Goal: Information Seeking & Learning: Compare options

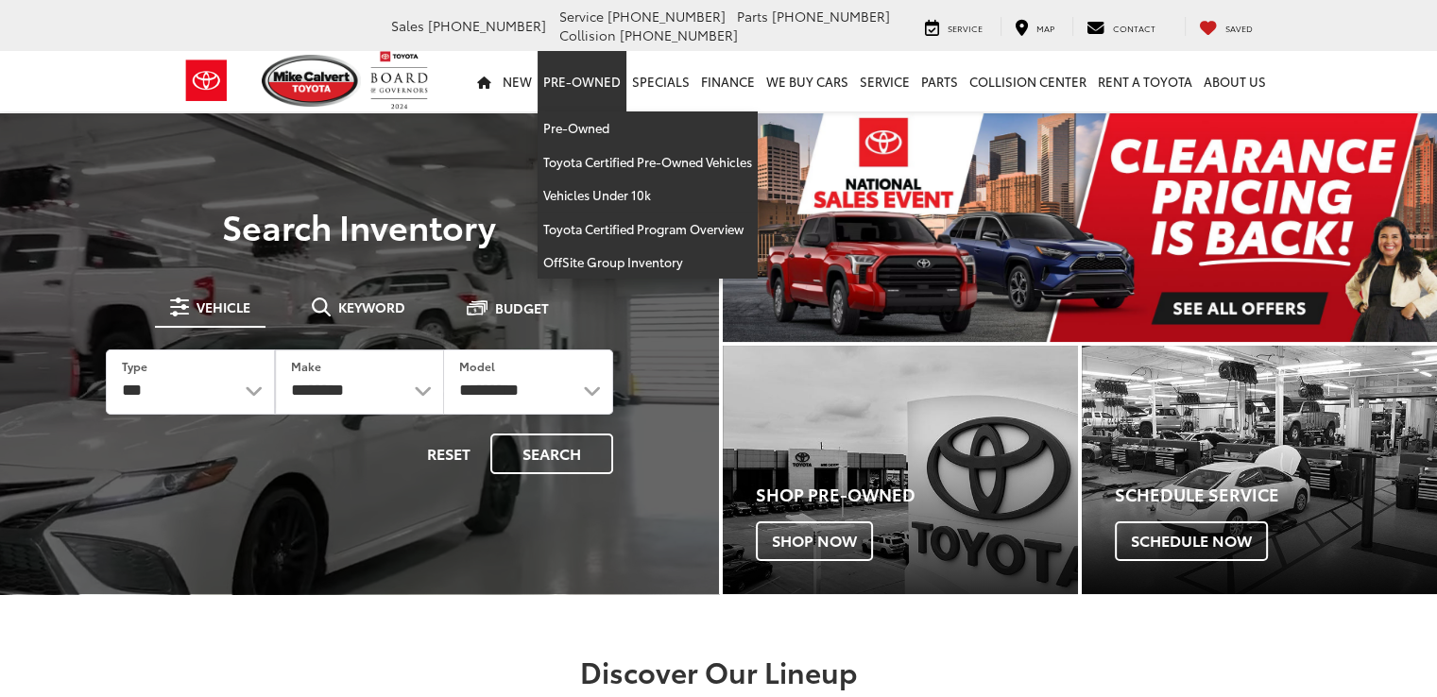
click at [603, 77] on link "Pre-Owned" at bounding box center [581, 81] width 89 height 60
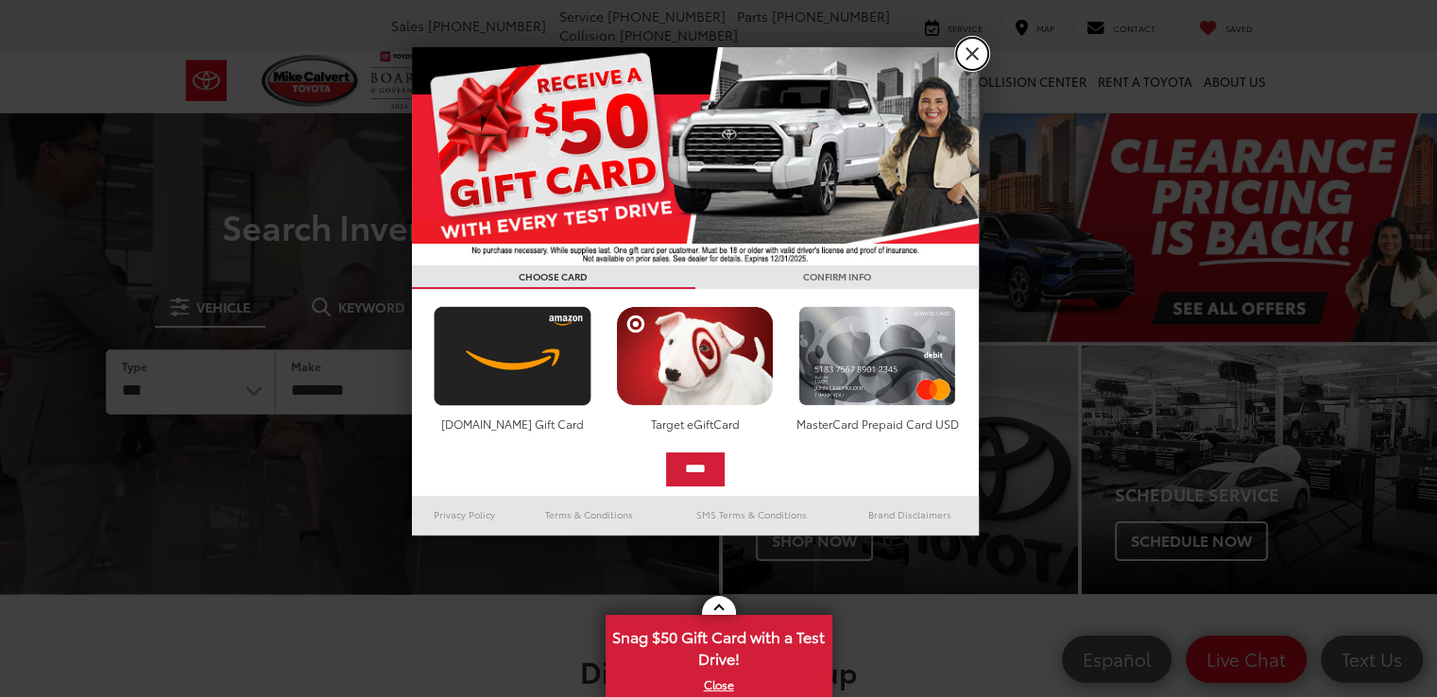
click at [977, 46] on link "X" at bounding box center [972, 54] width 32 height 32
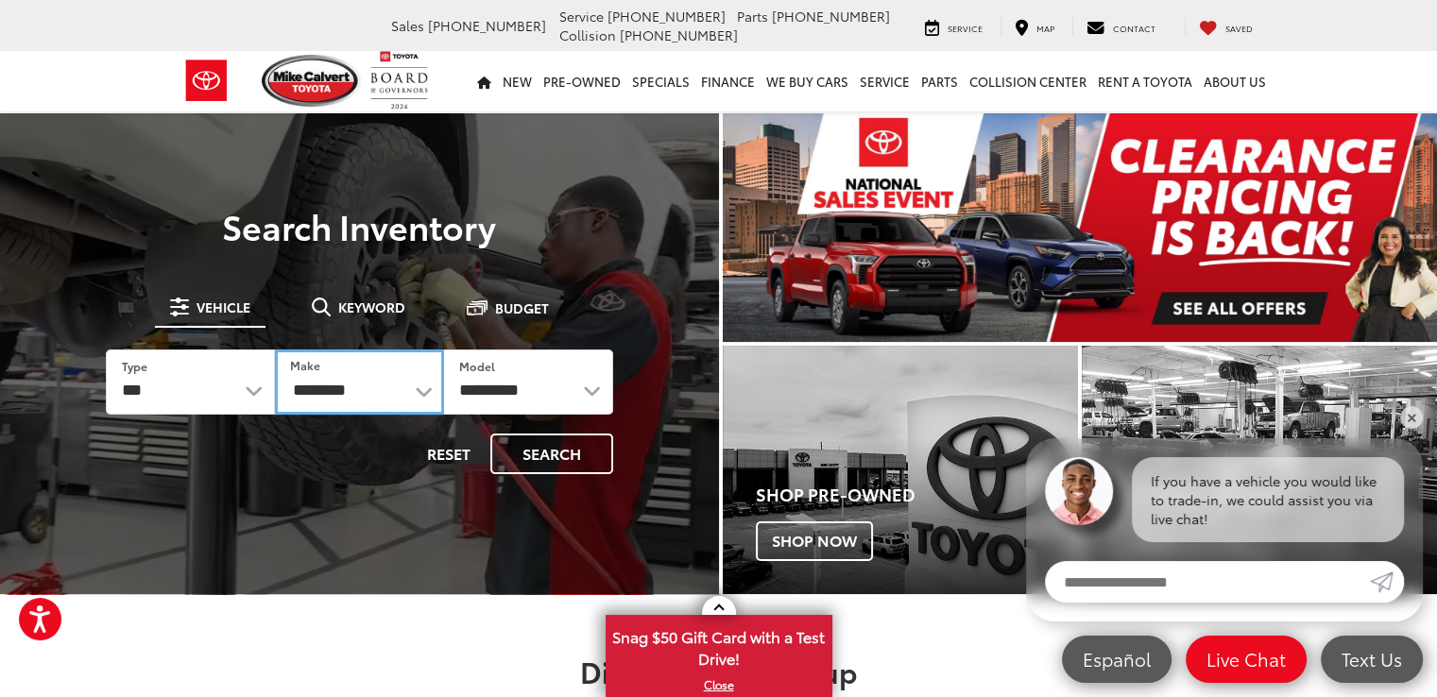
click at [423, 388] on select "**********" at bounding box center [359, 381] width 169 height 65
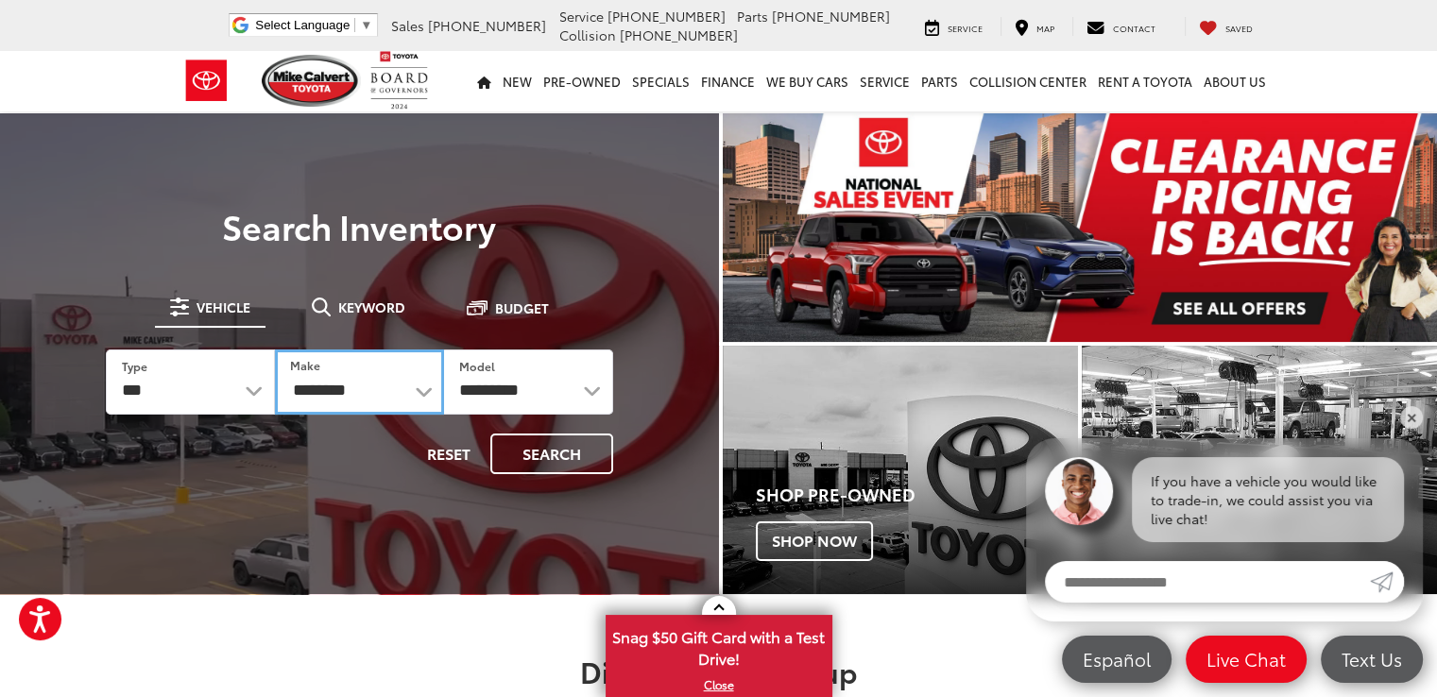
click at [401, 386] on select "**********" at bounding box center [359, 381] width 169 height 65
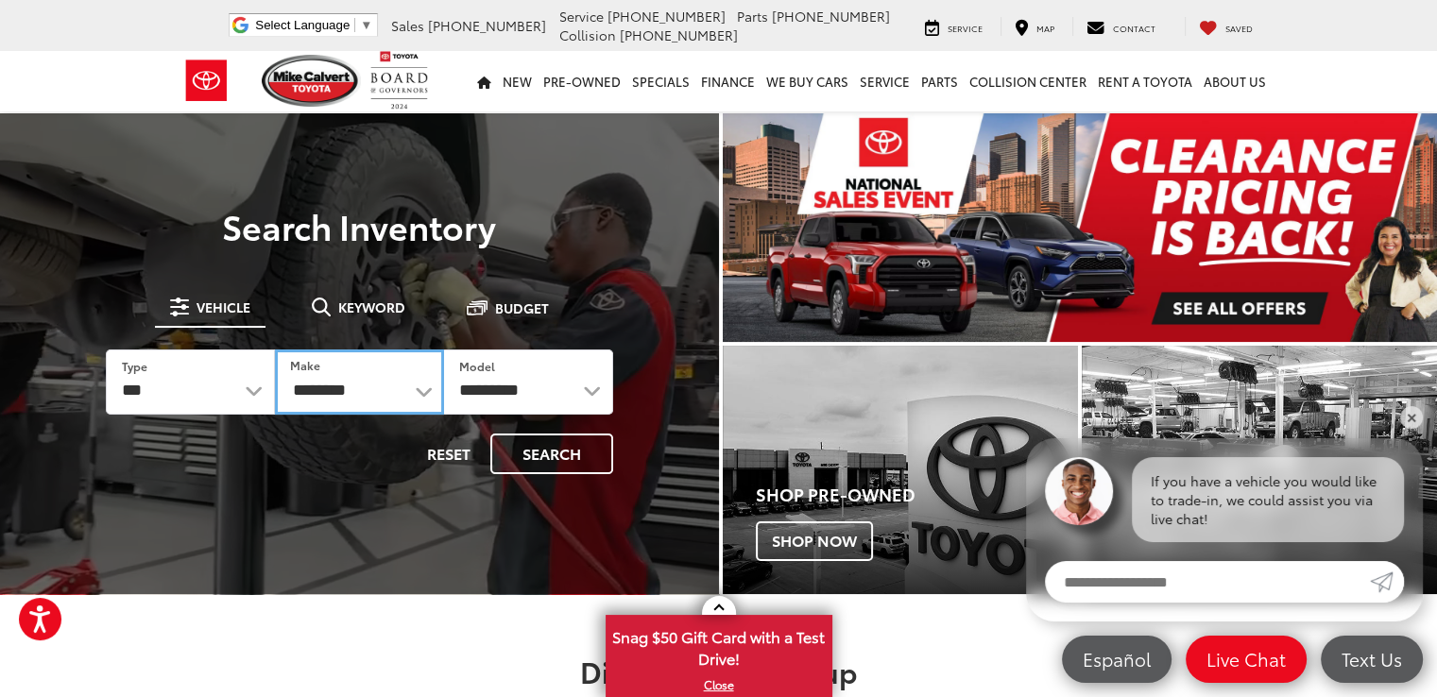
select select "****"
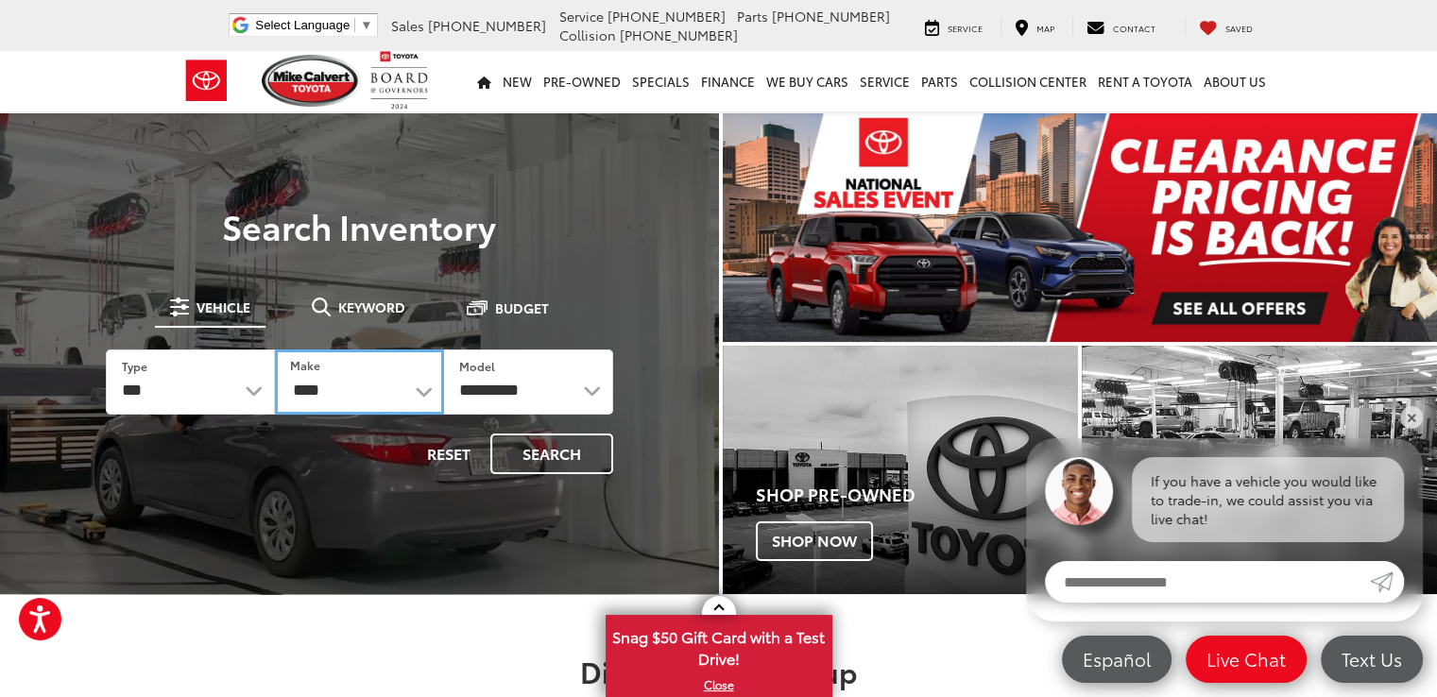
click at [275, 349] on select "**********" at bounding box center [359, 381] width 169 height 65
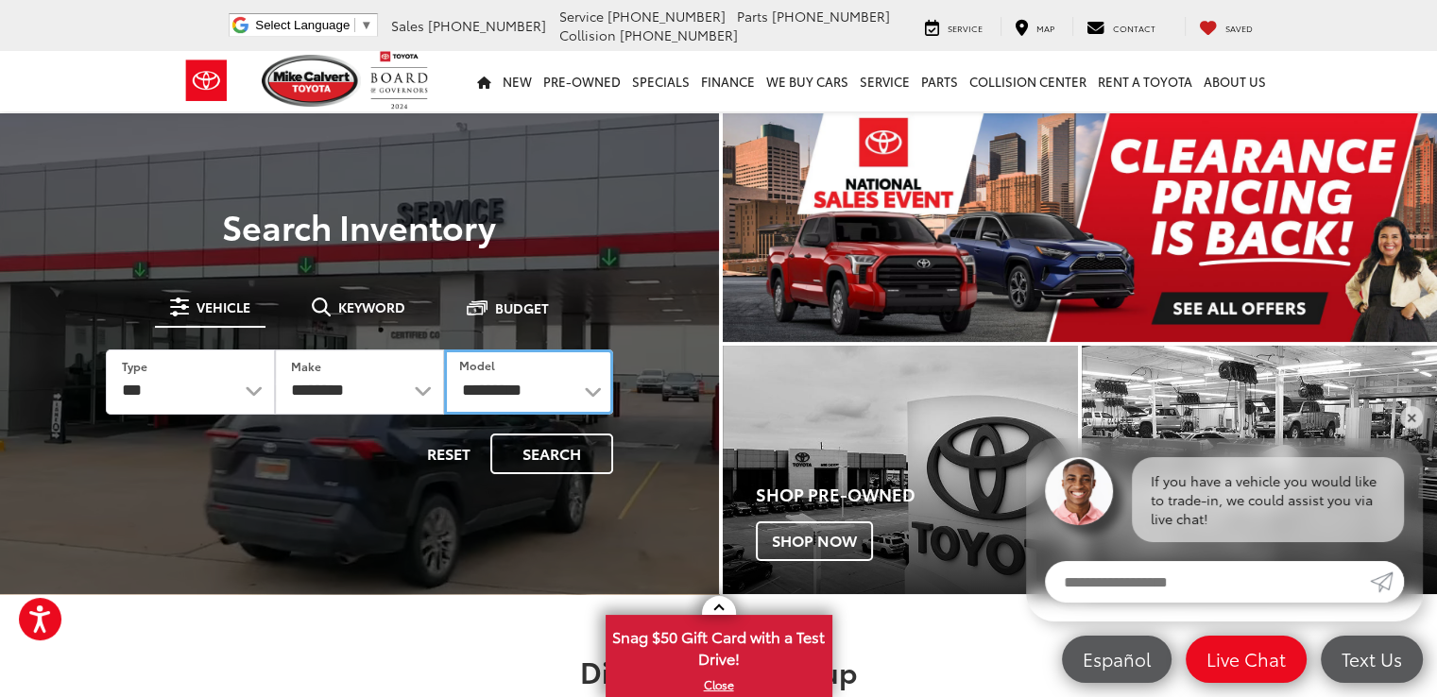
click at [595, 384] on select "********* **** ****** ******** ***** ******* ***** ******* ******" at bounding box center [528, 381] width 169 height 65
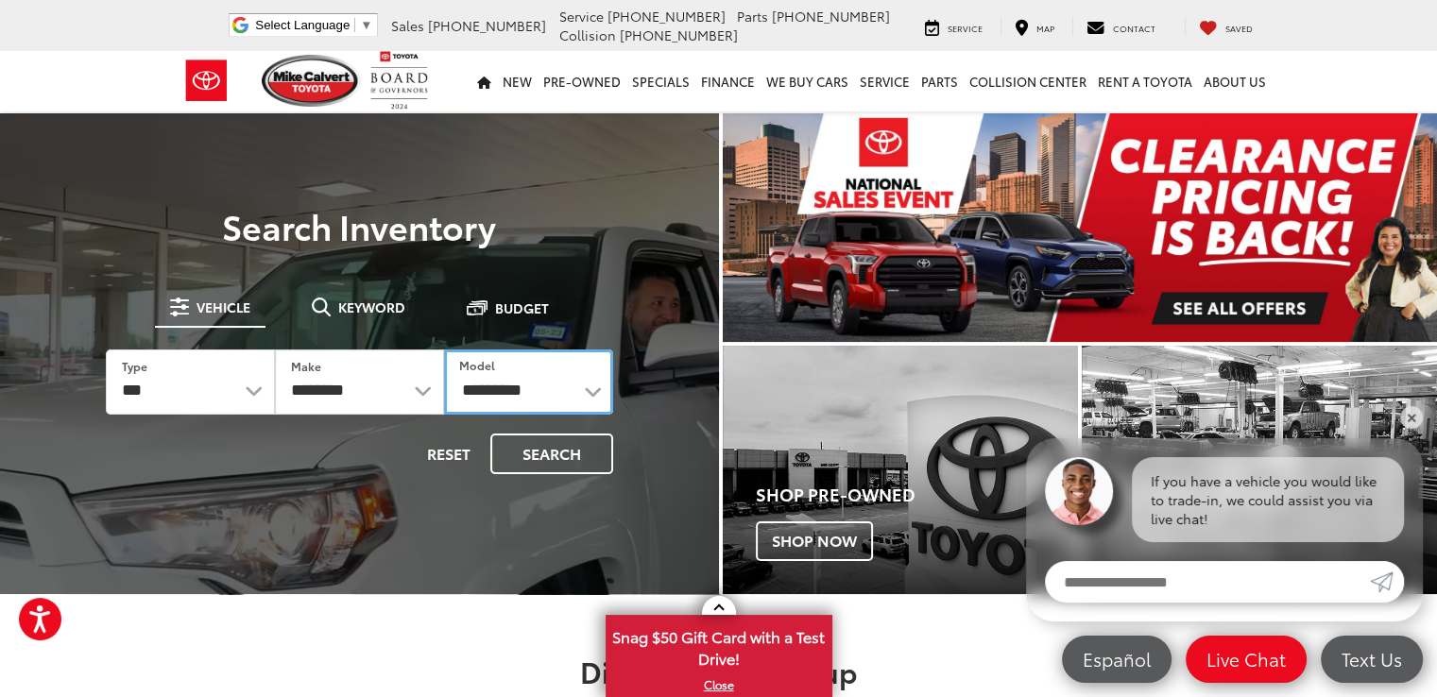
select select "*****"
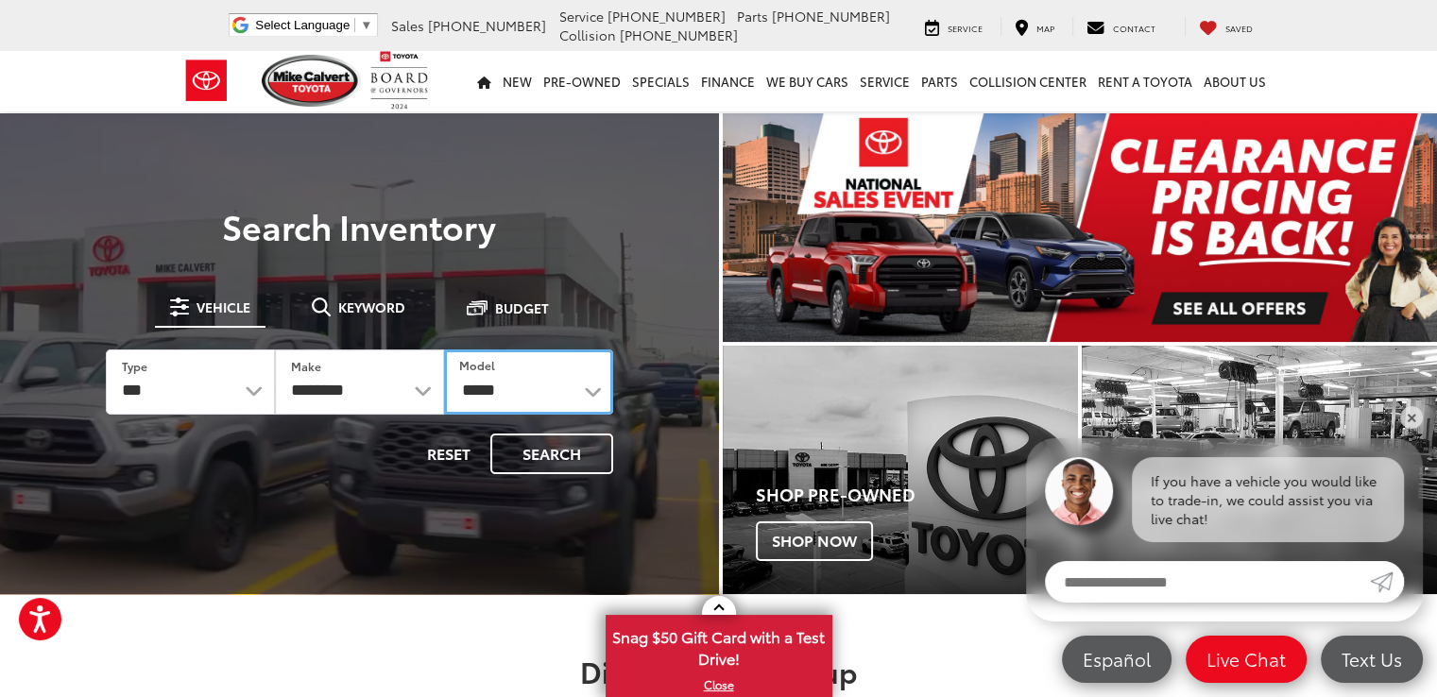
click at [444, 349] on select "********* **** ****** ******** ***** ******* ***** ******* ******" at bounding box center [528, 381] width 169 height 65
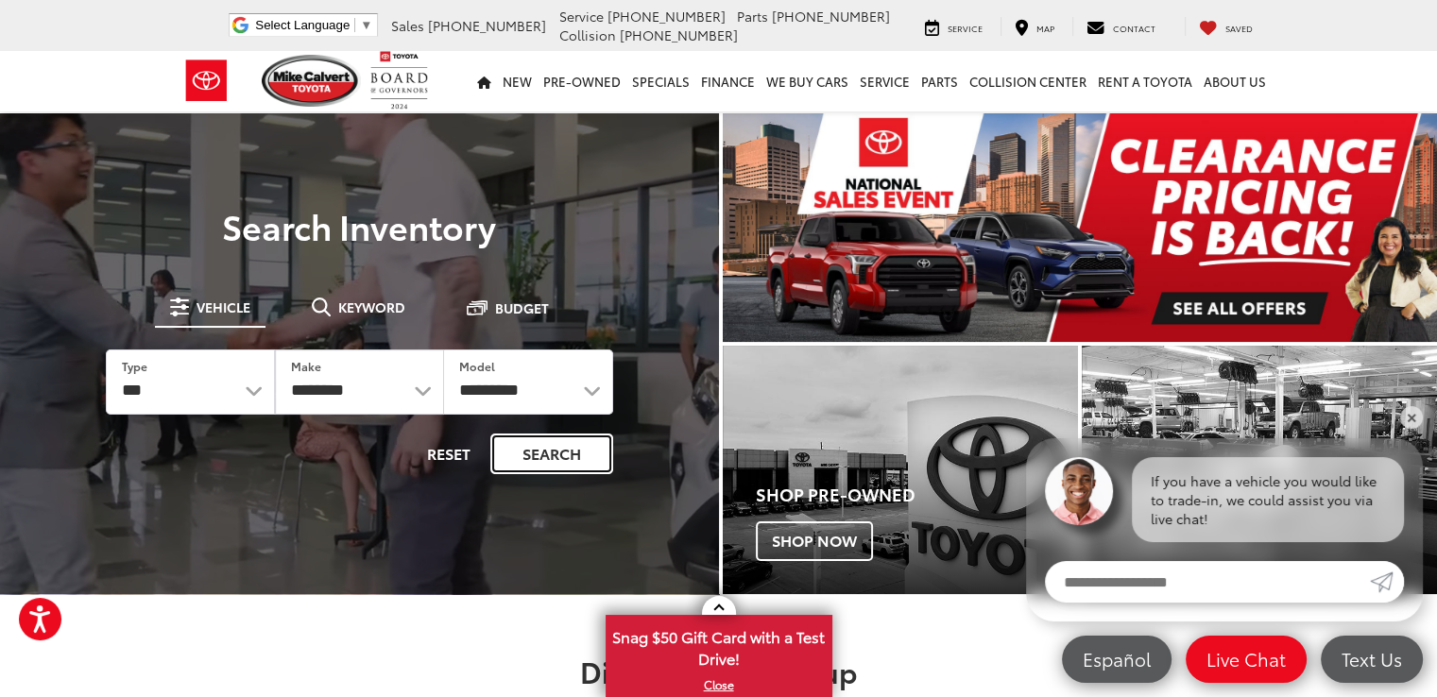
click at [538, 447] on button "Search" at bounding box center [551, 454] width 123 height 41
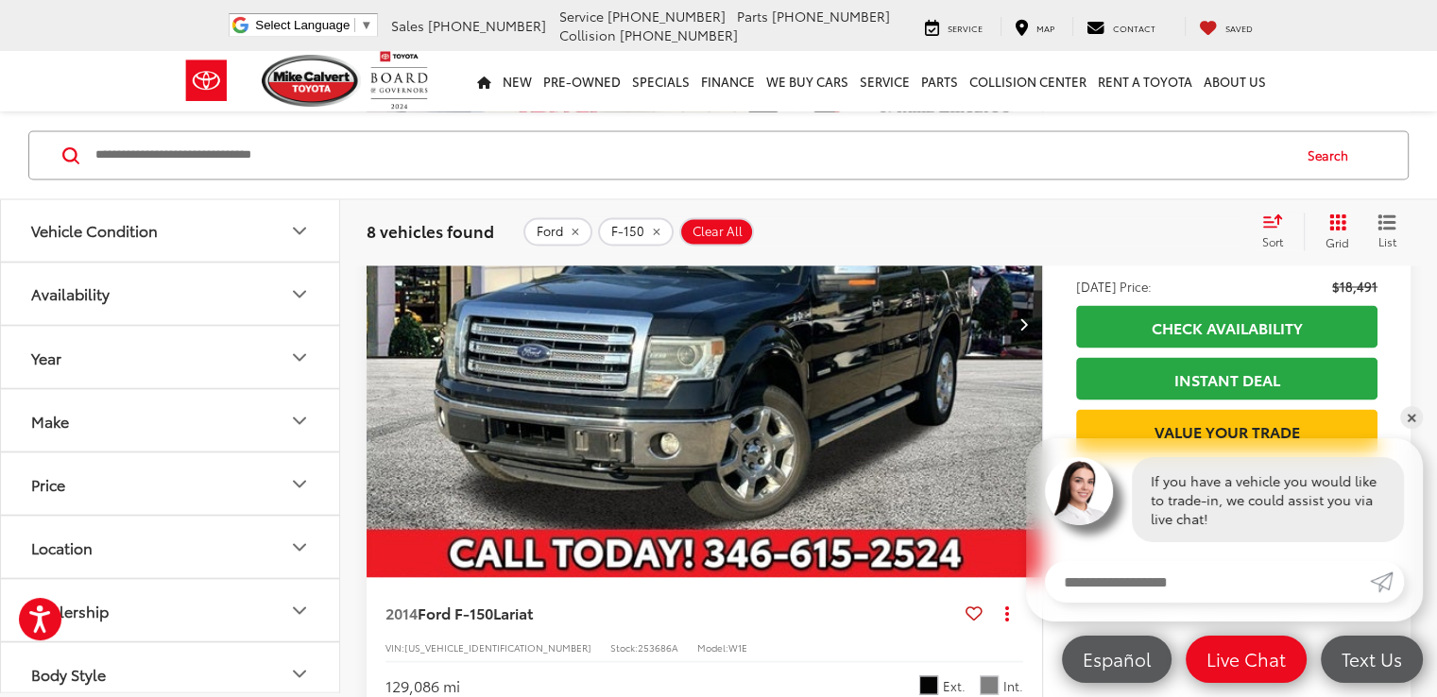
scroll to position [3306, 0]
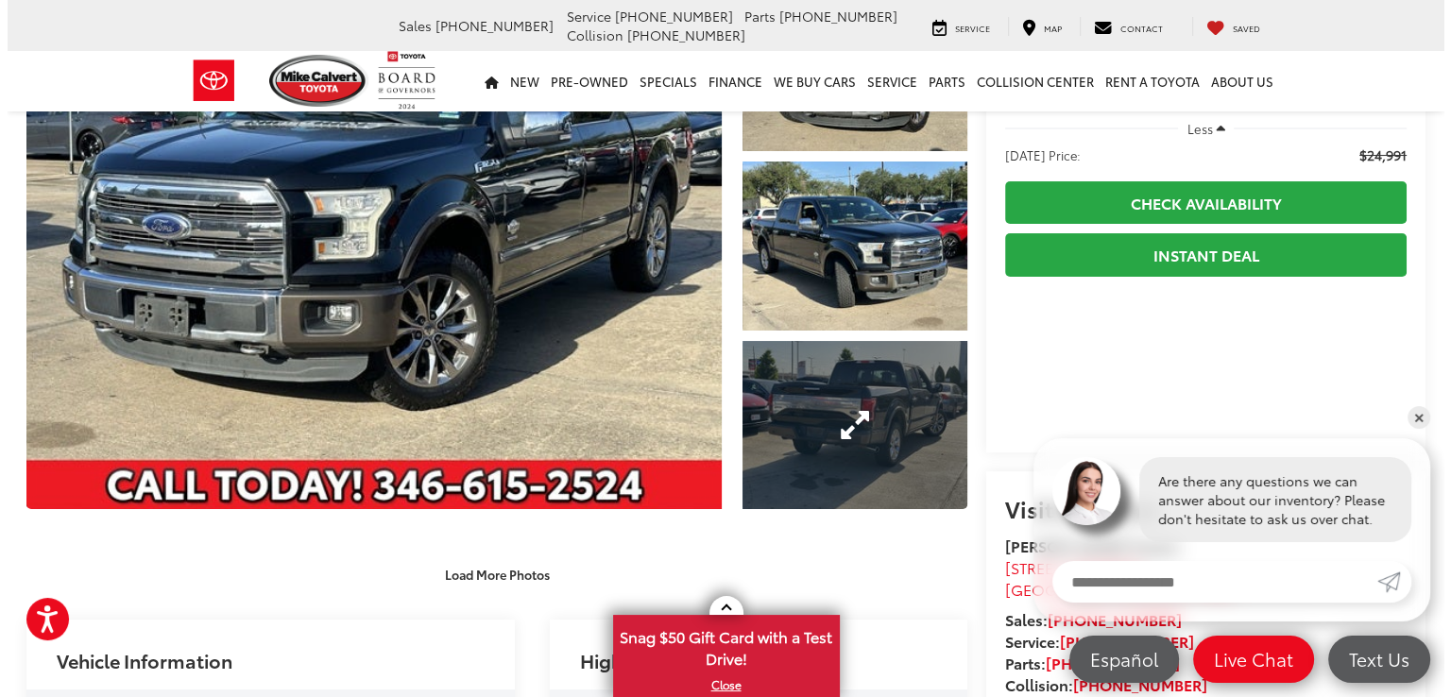
scroll to position [189, 0]
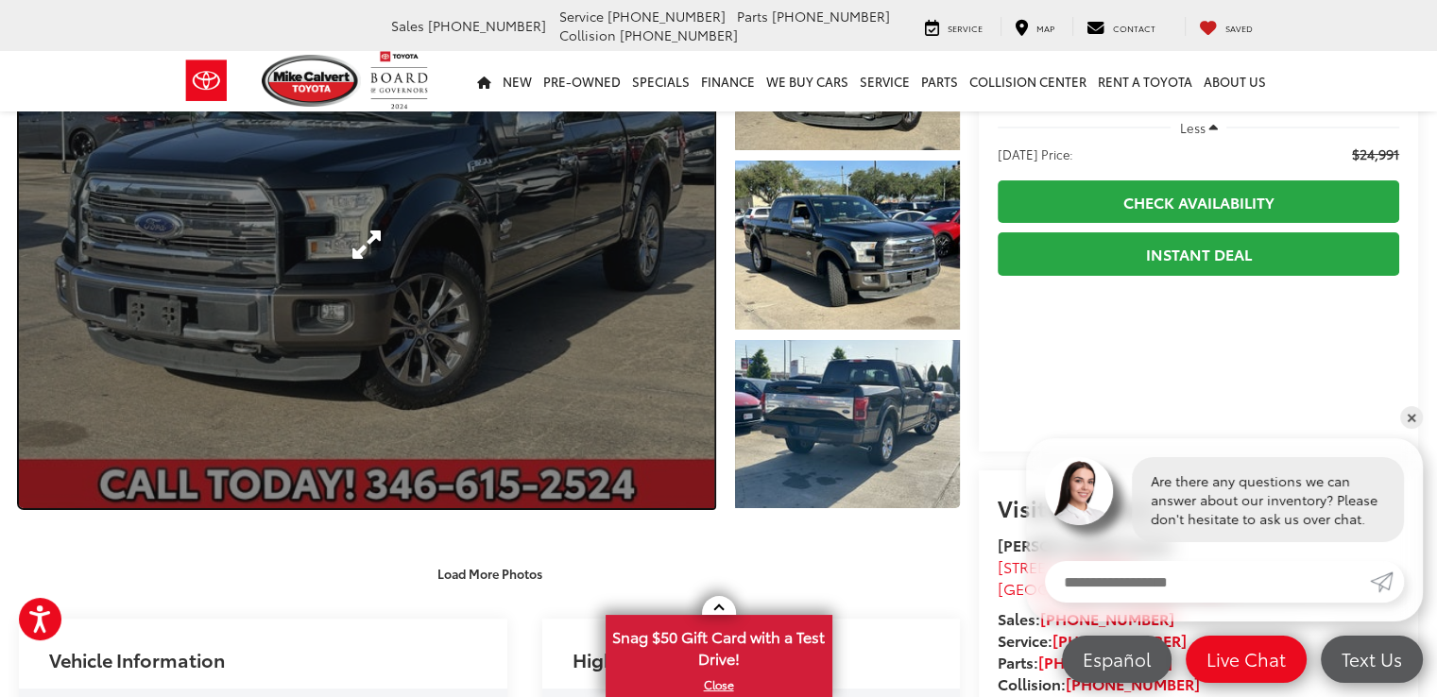
click at [665, 286] on link "Expand Photo 0" at bounding box center [366, 244] width 695 height 527
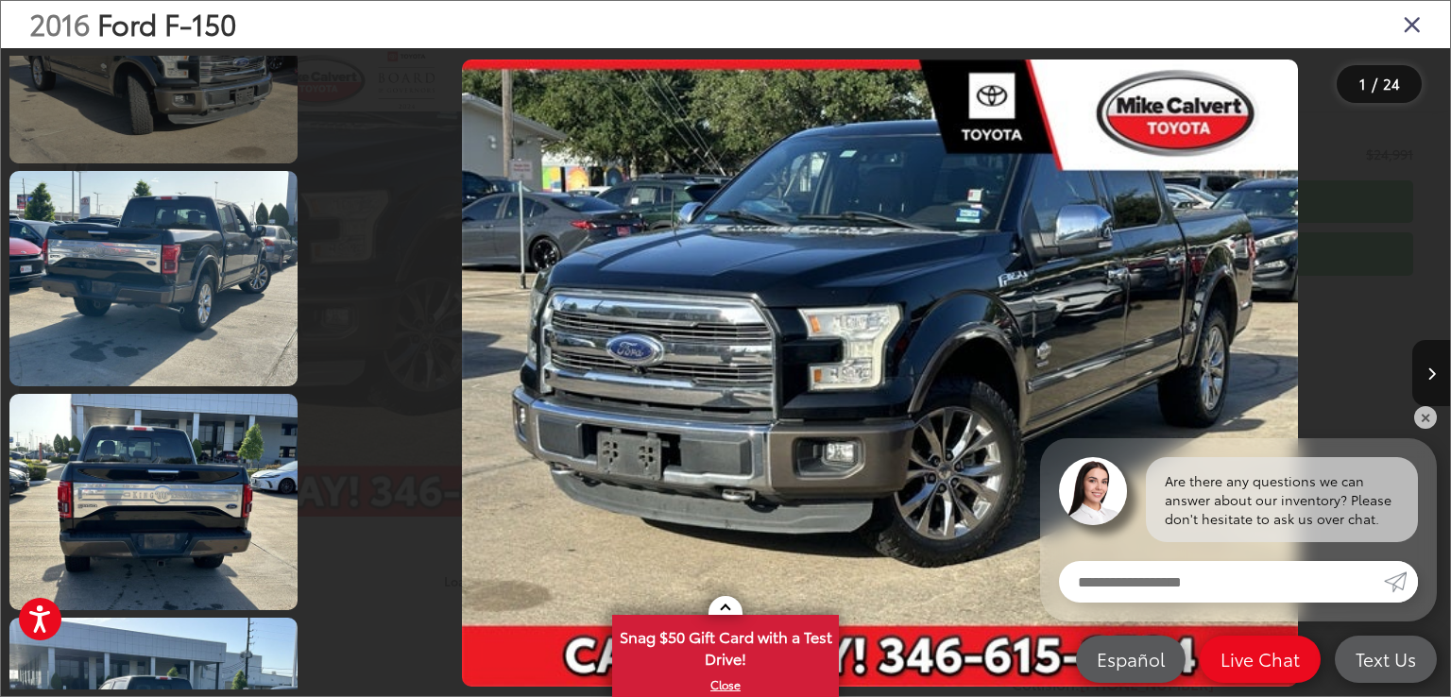
scroll to position [567, 0]
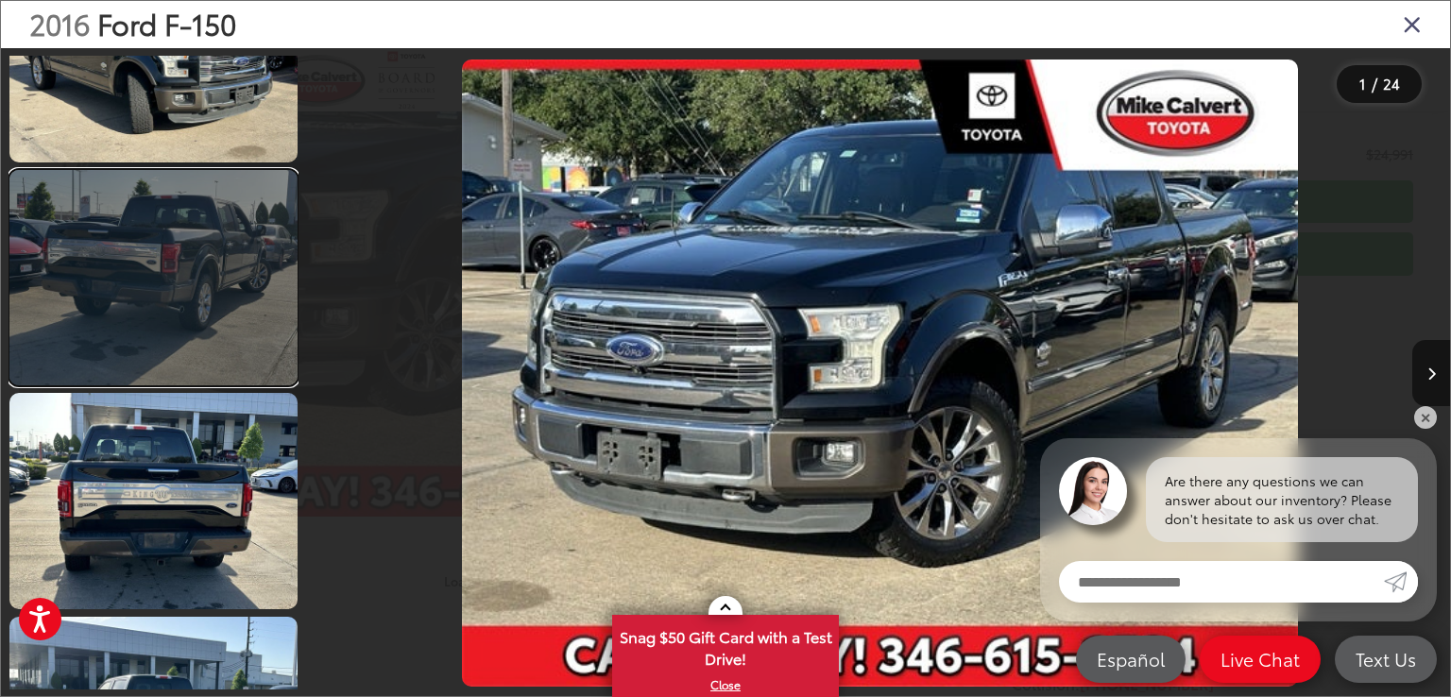
click at [227, 307] on link at bounding box center [153, 278] width 288 height 216
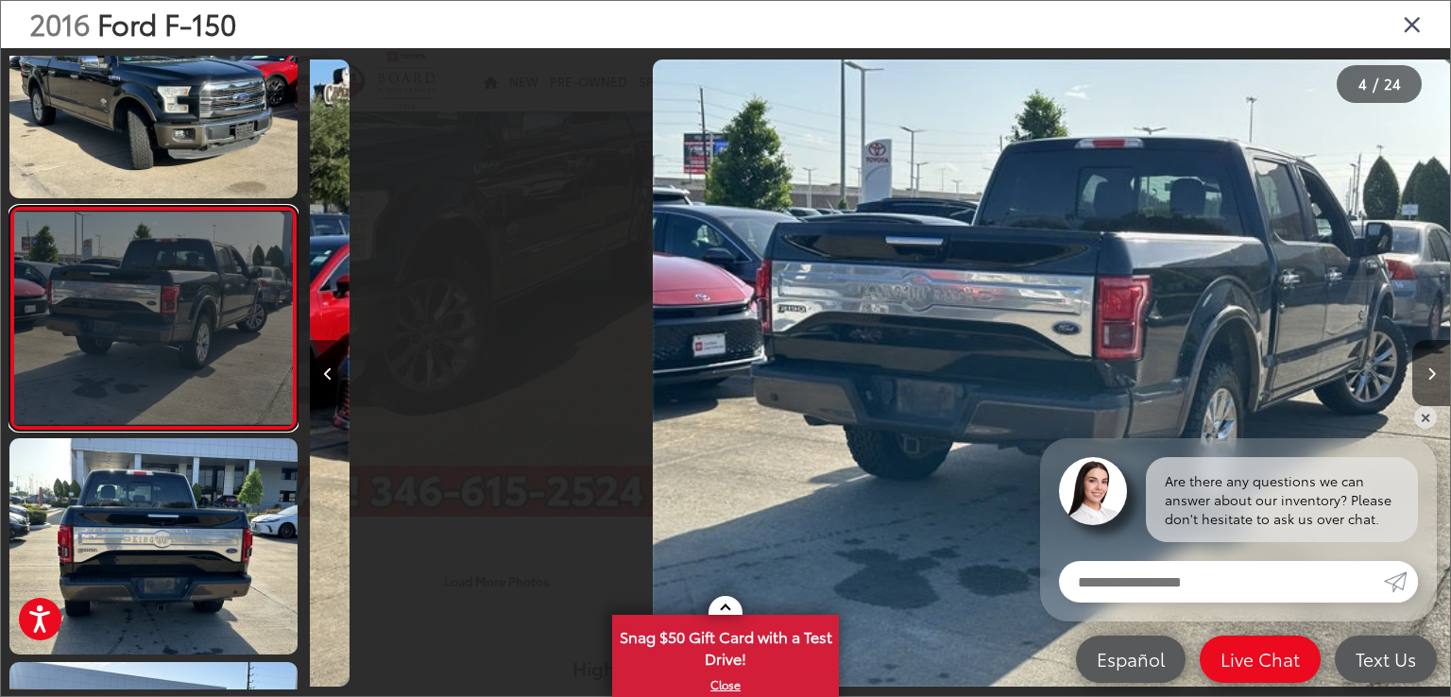
scroll to position [0, 3421]
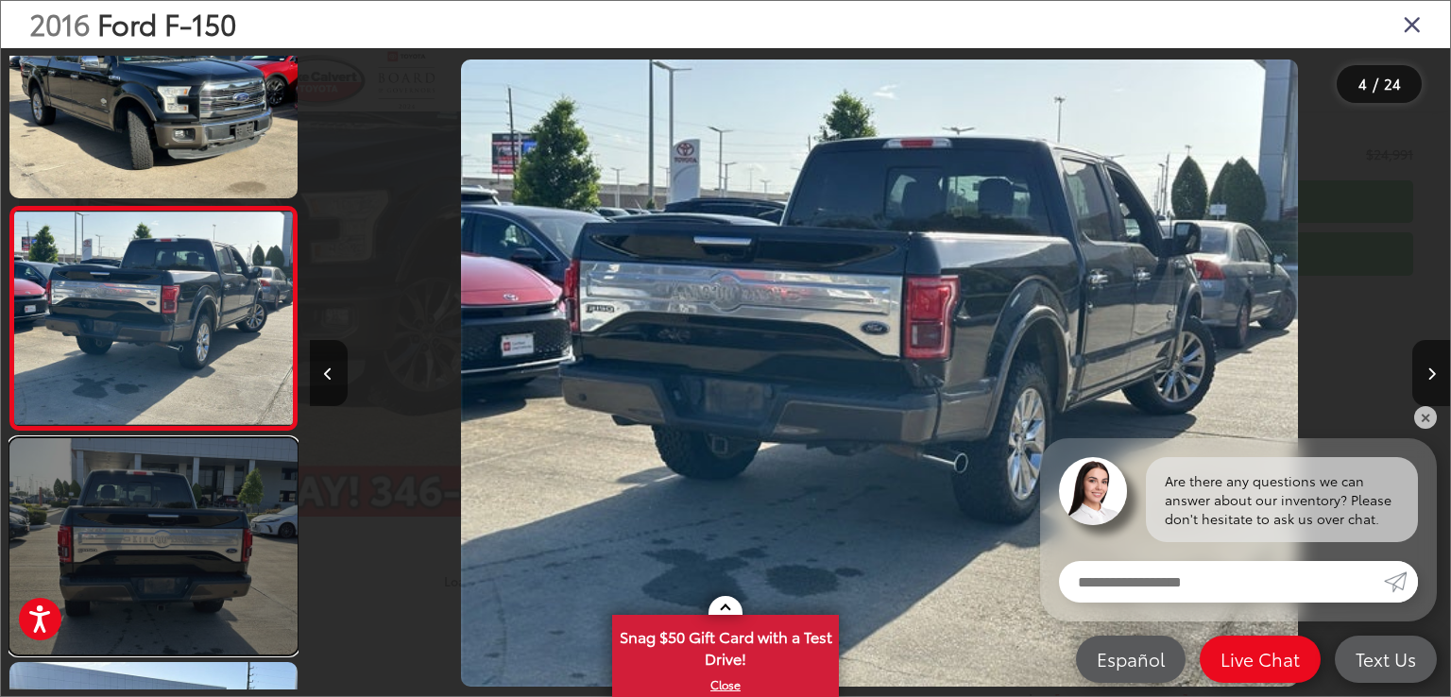
click at [203, 485] on link at bounding box center [153, 546] width 288 height 216
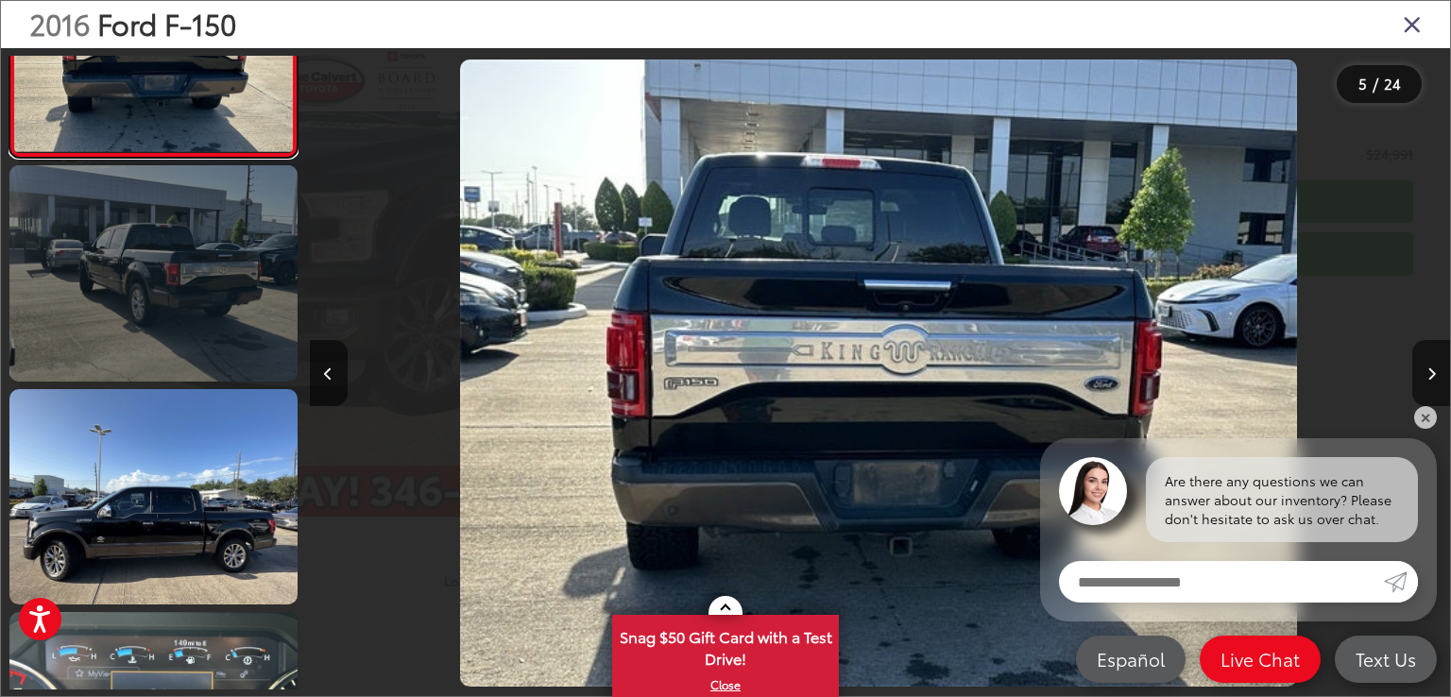
scroll to position [1029, 0]
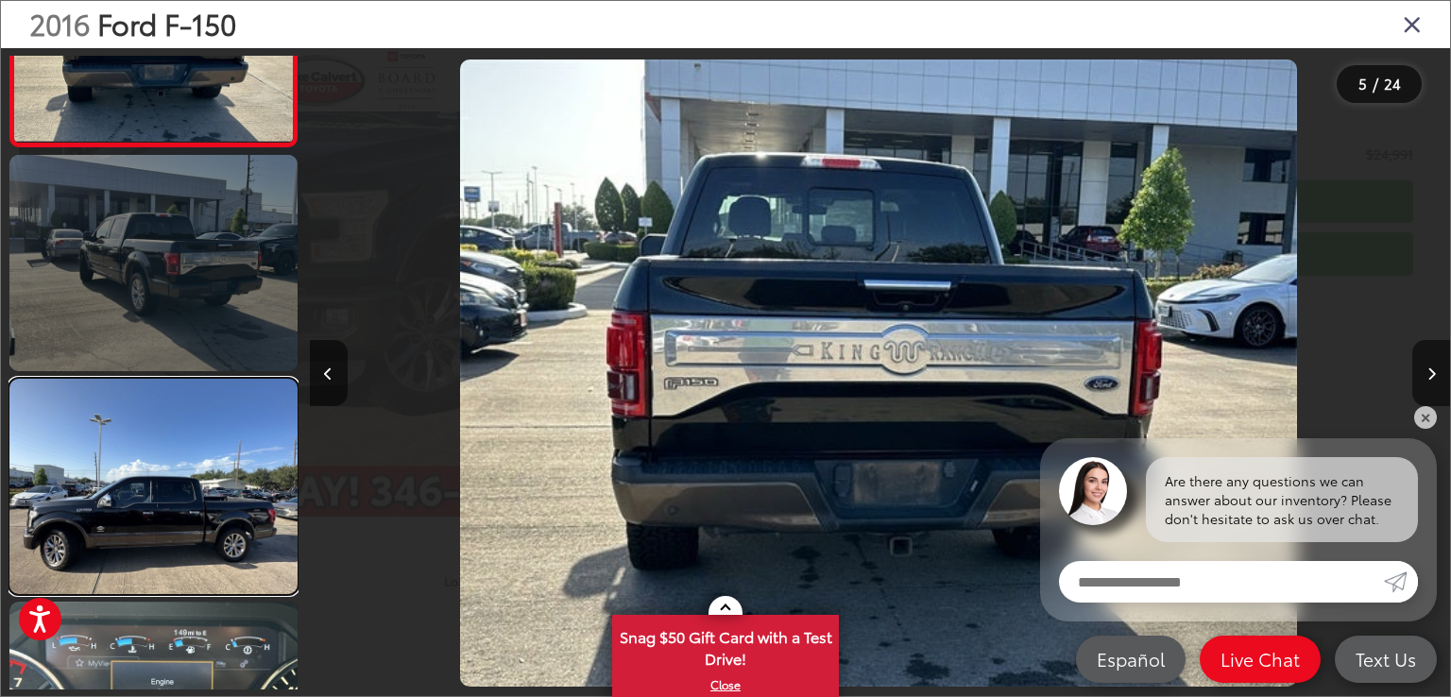
click at [204, 485] on link at bounding box center [153, 487] width 288 height 216
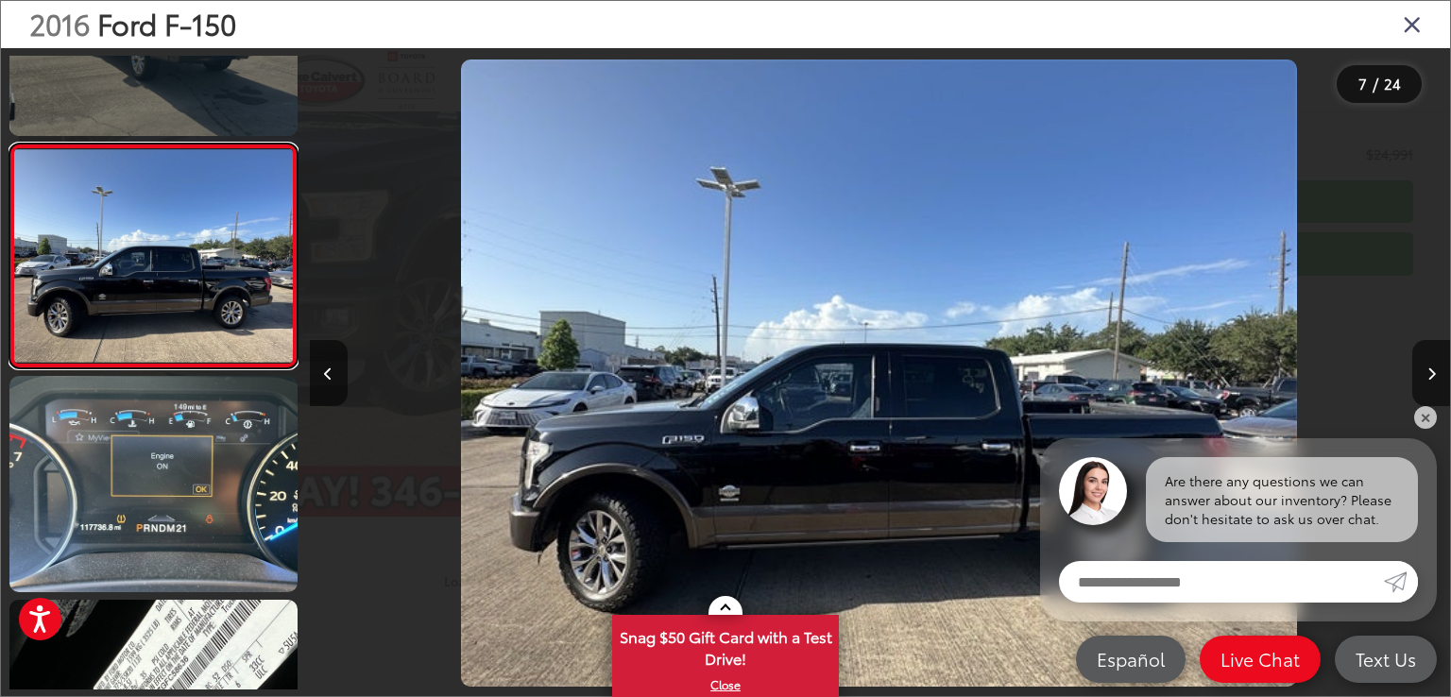
scroll to position [1286, 0]
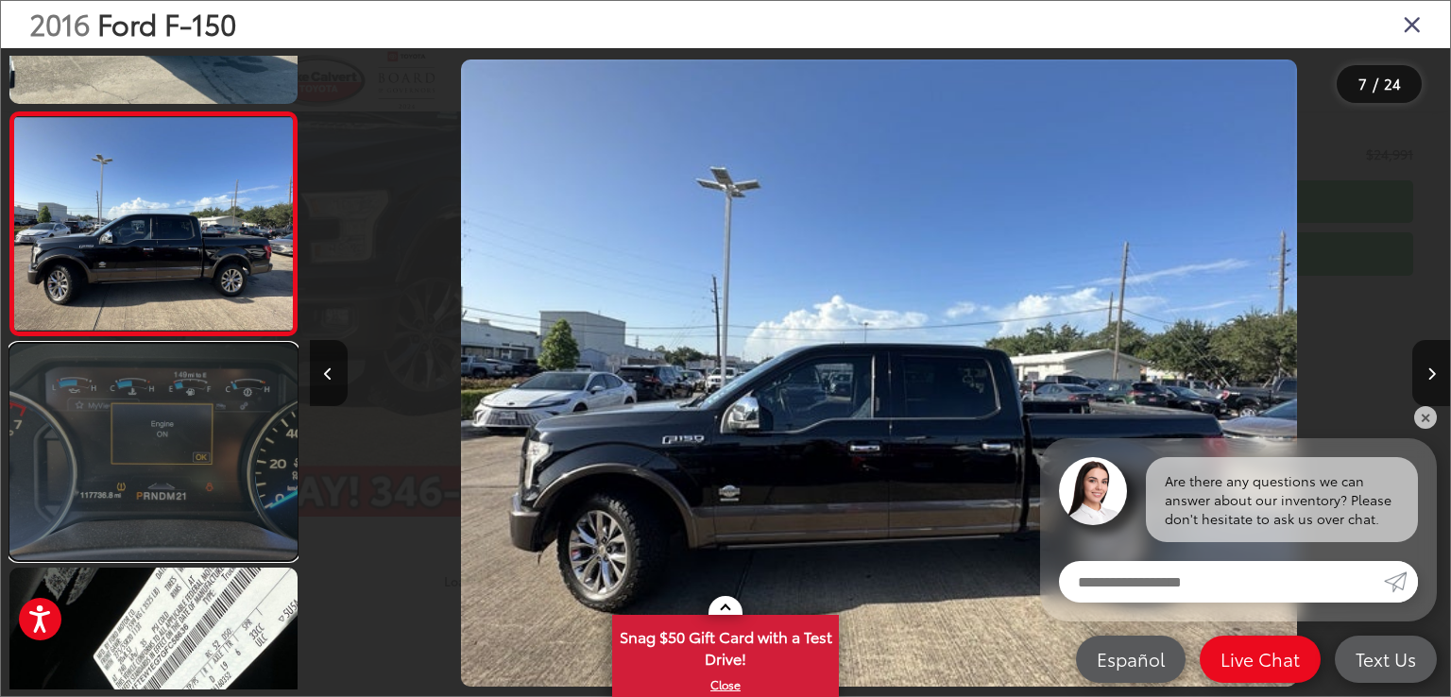
click at [204, 483] on link at bounding box center [153, 452] width 288 height 216
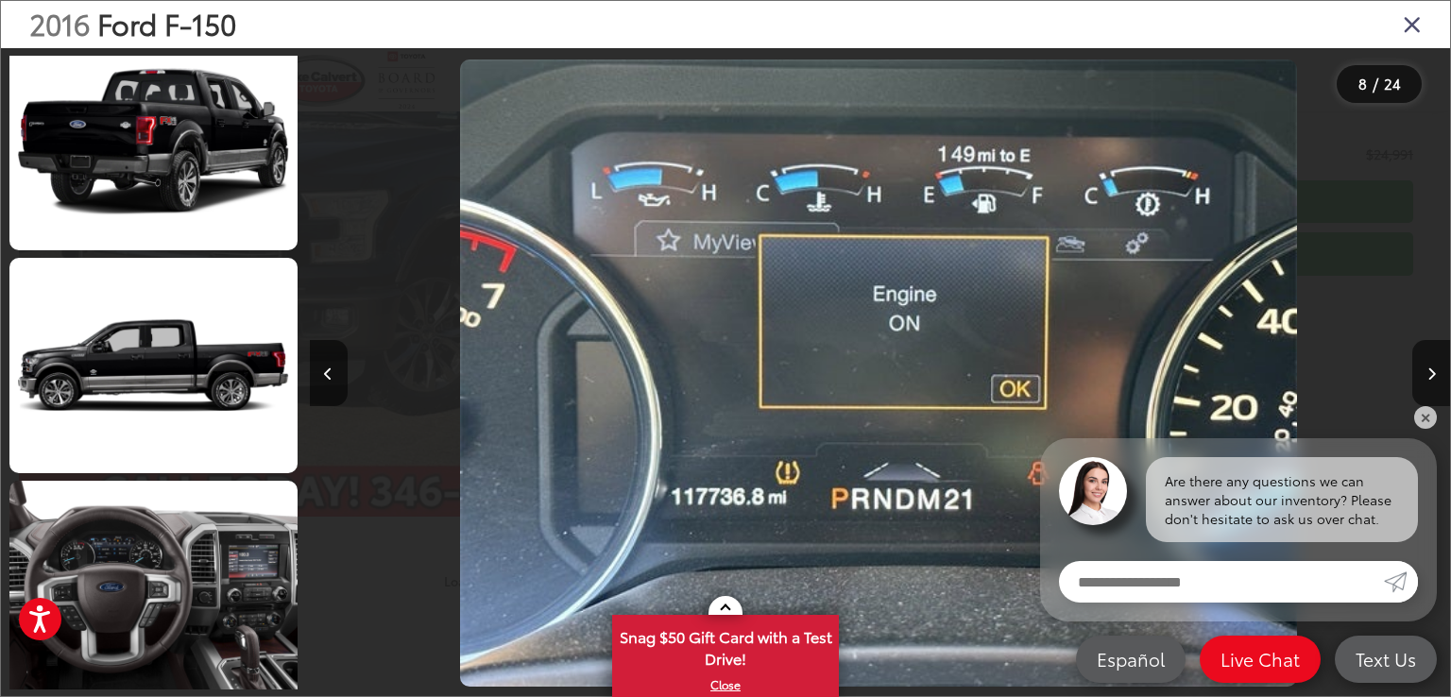
scroll to position [2645, 0]
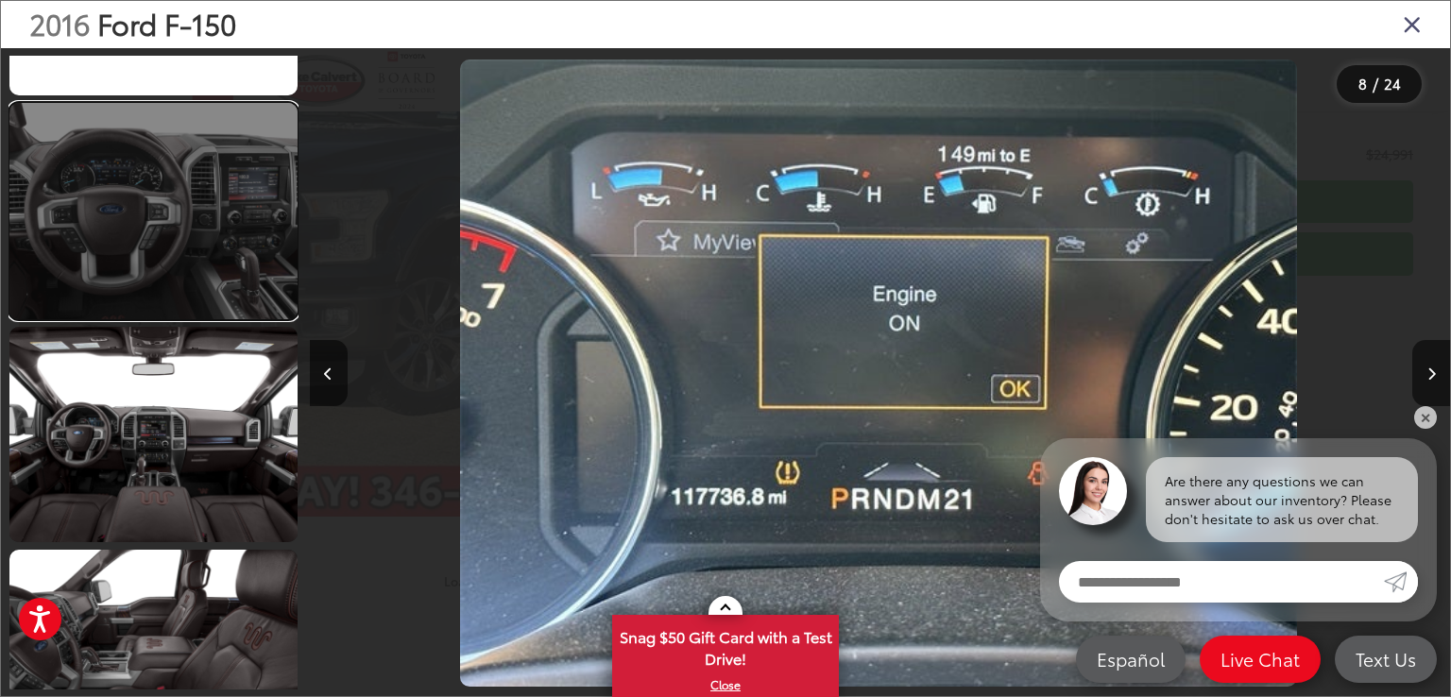
click at [249, 261] on link at bounding box center [153, 211] width 288 height 216
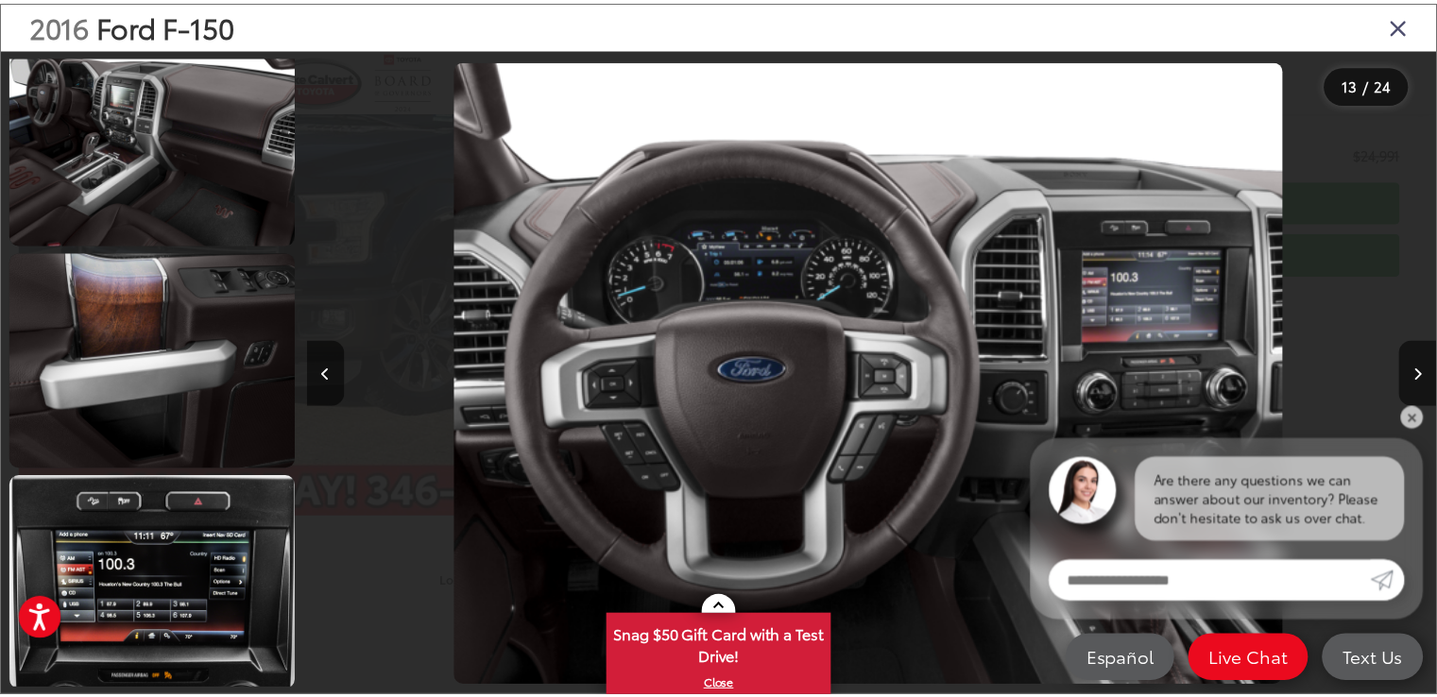
scroll to position [4733, 0]
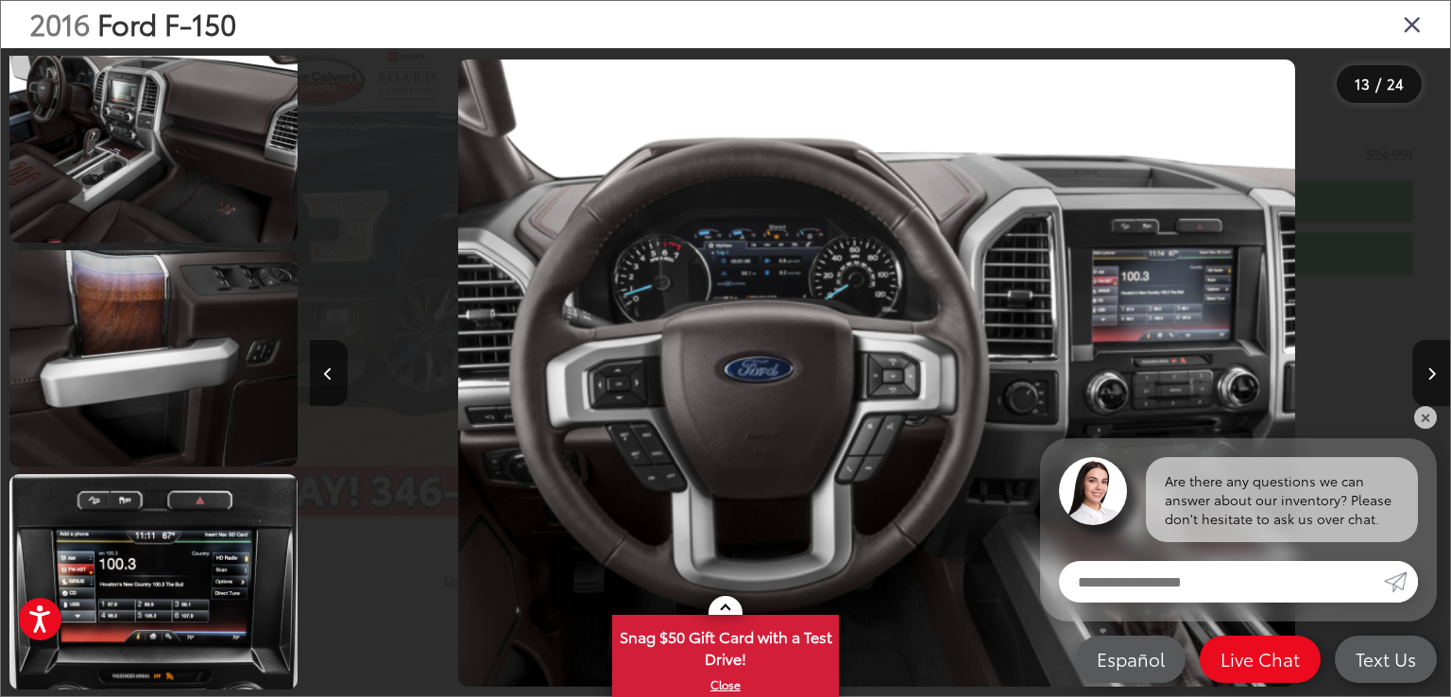
click at [1415, 25] on icon "Close gallery" at bounding box center [1412, 23] width 19 height 25
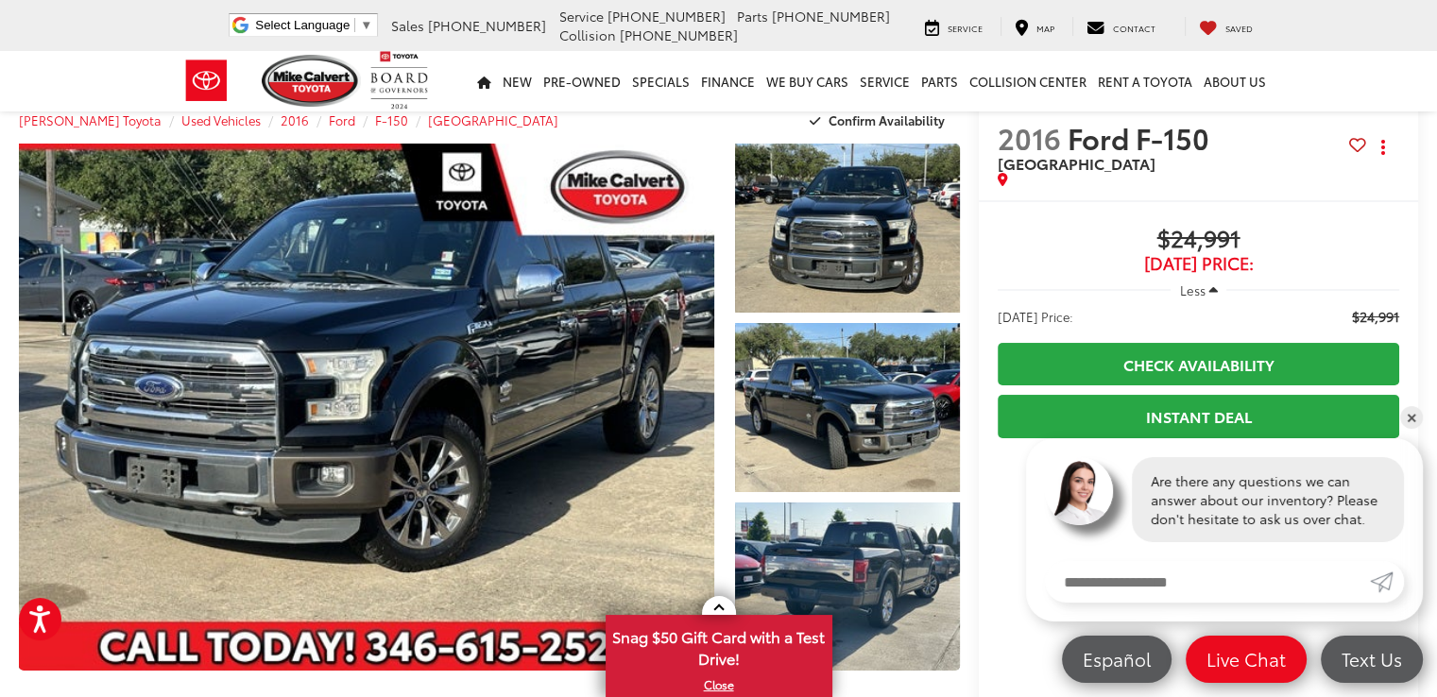
scroll to position [26, 0]
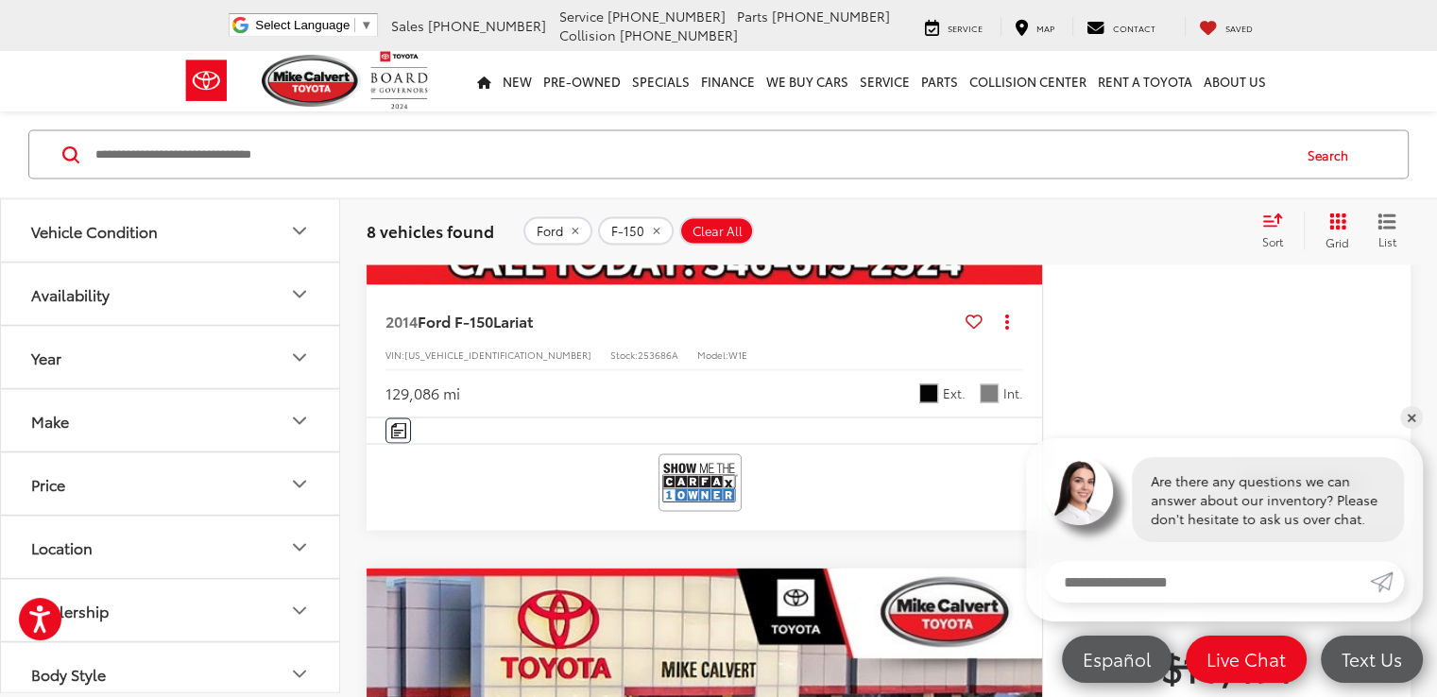
scroll to position [3197, 0]
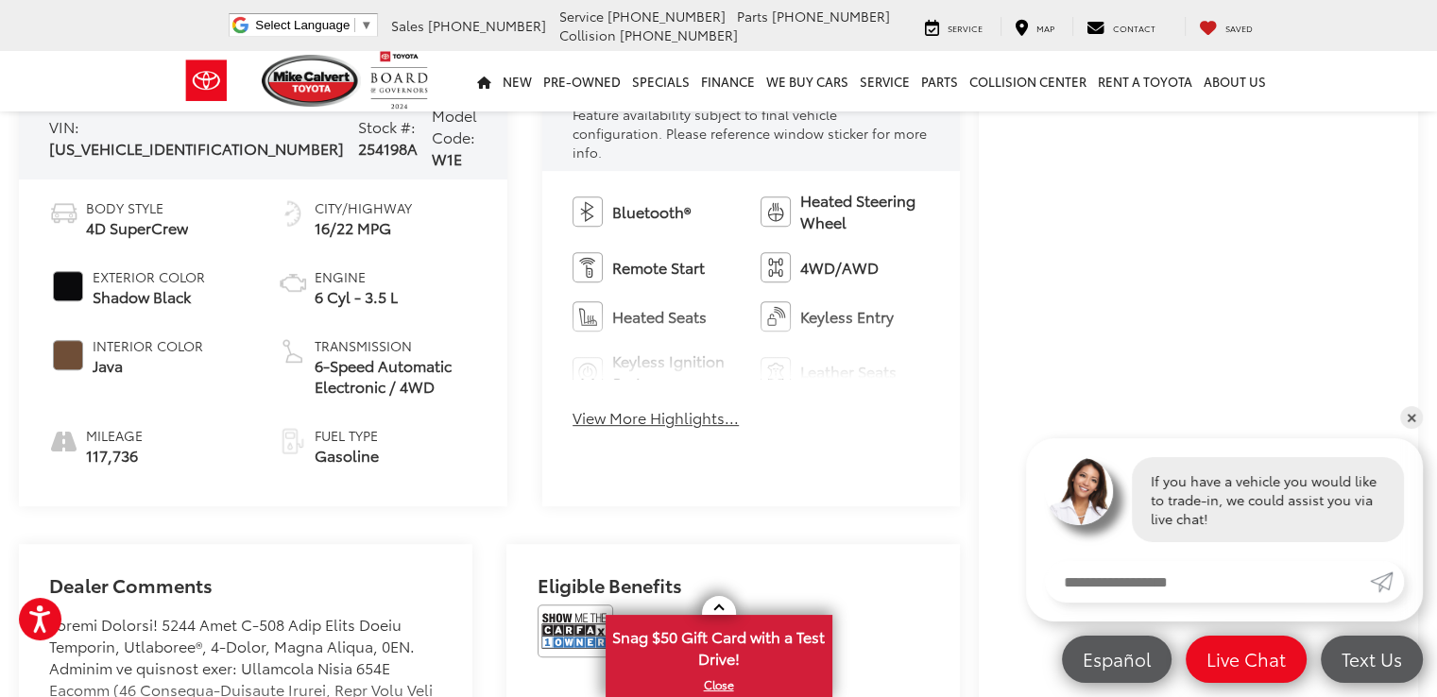
scroll to position [945, 0]
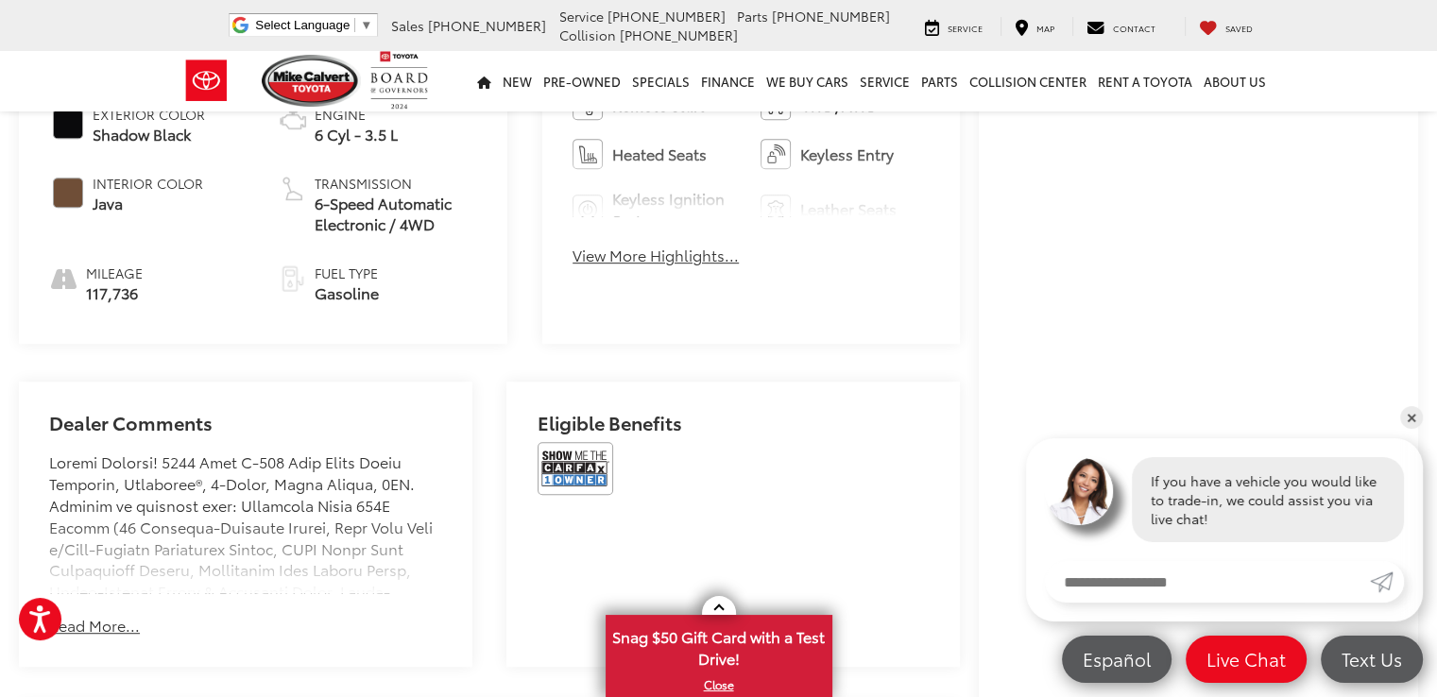
click at [78, 615] on button "Read More..." at bounding box center [94, 626] width 91 height 22
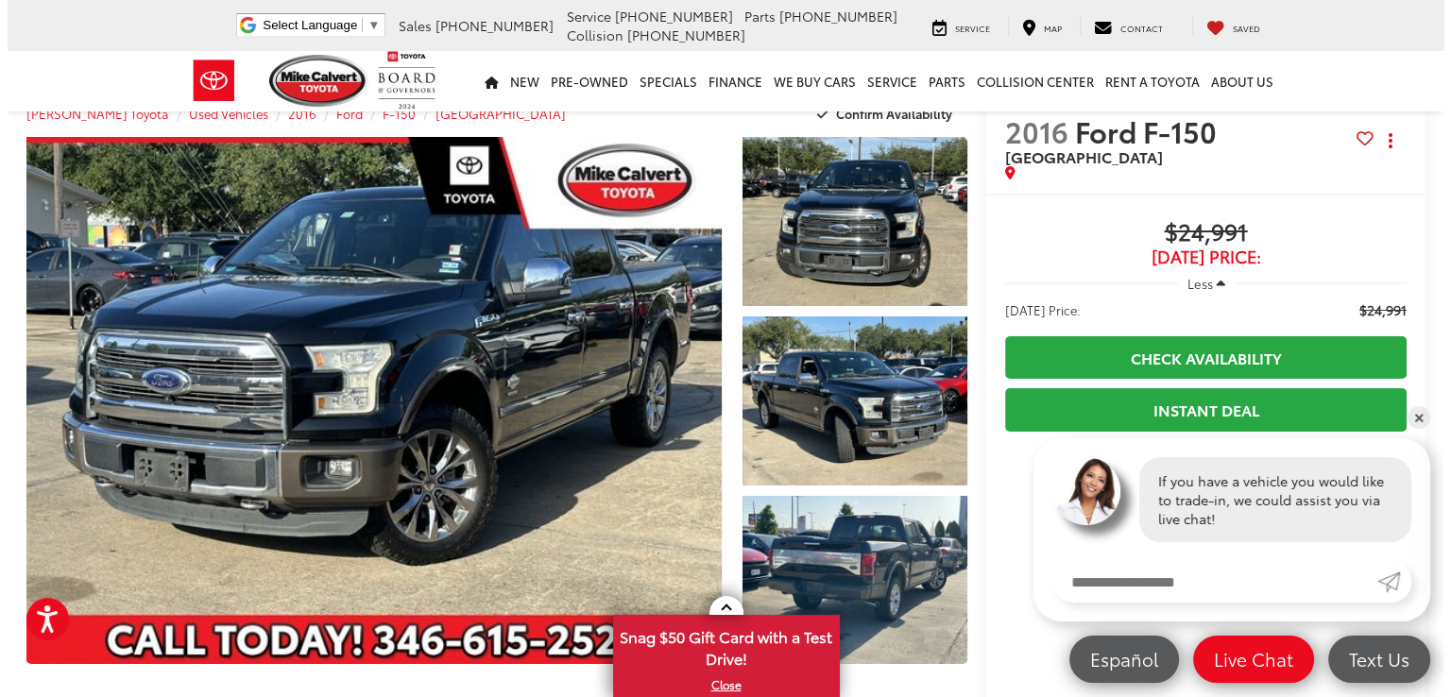
scroll to position [0, 0]
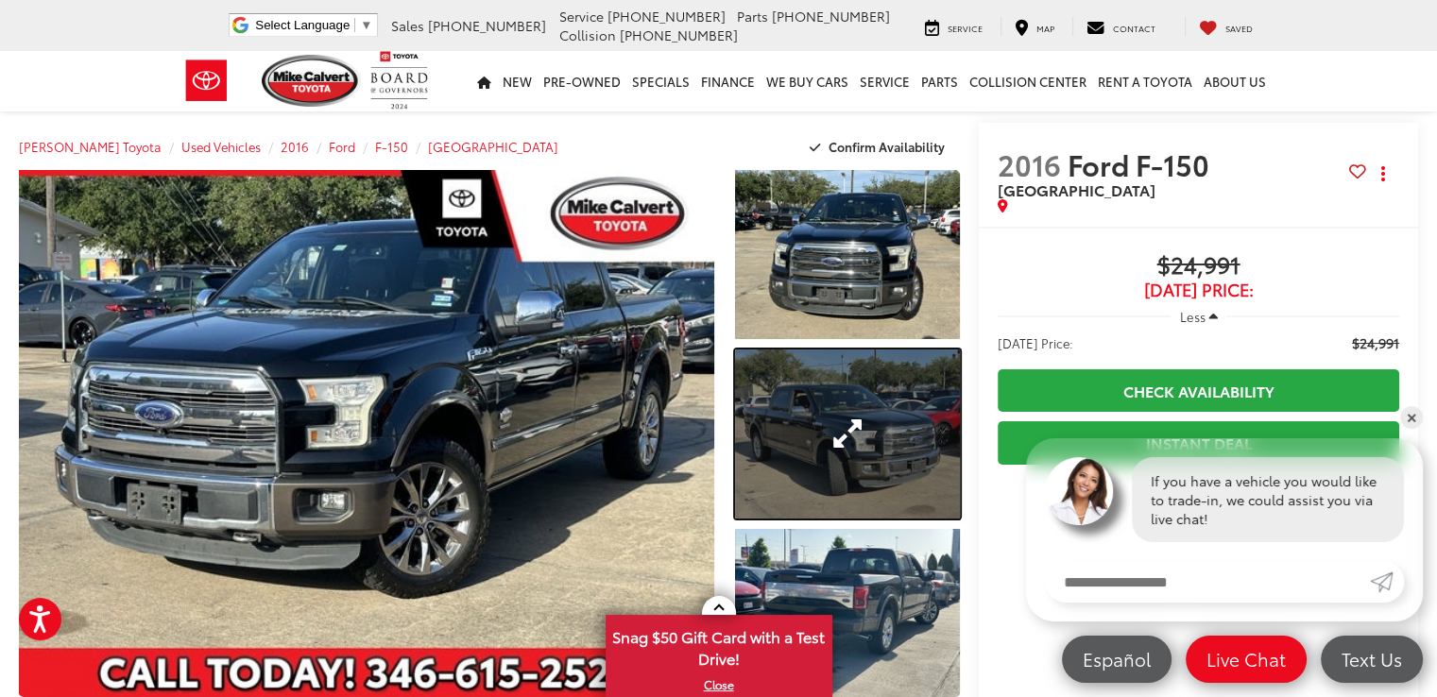
click at [834, 443] on link "Expand Photo 2" at bounding box center [847, 433] width 225 height 169
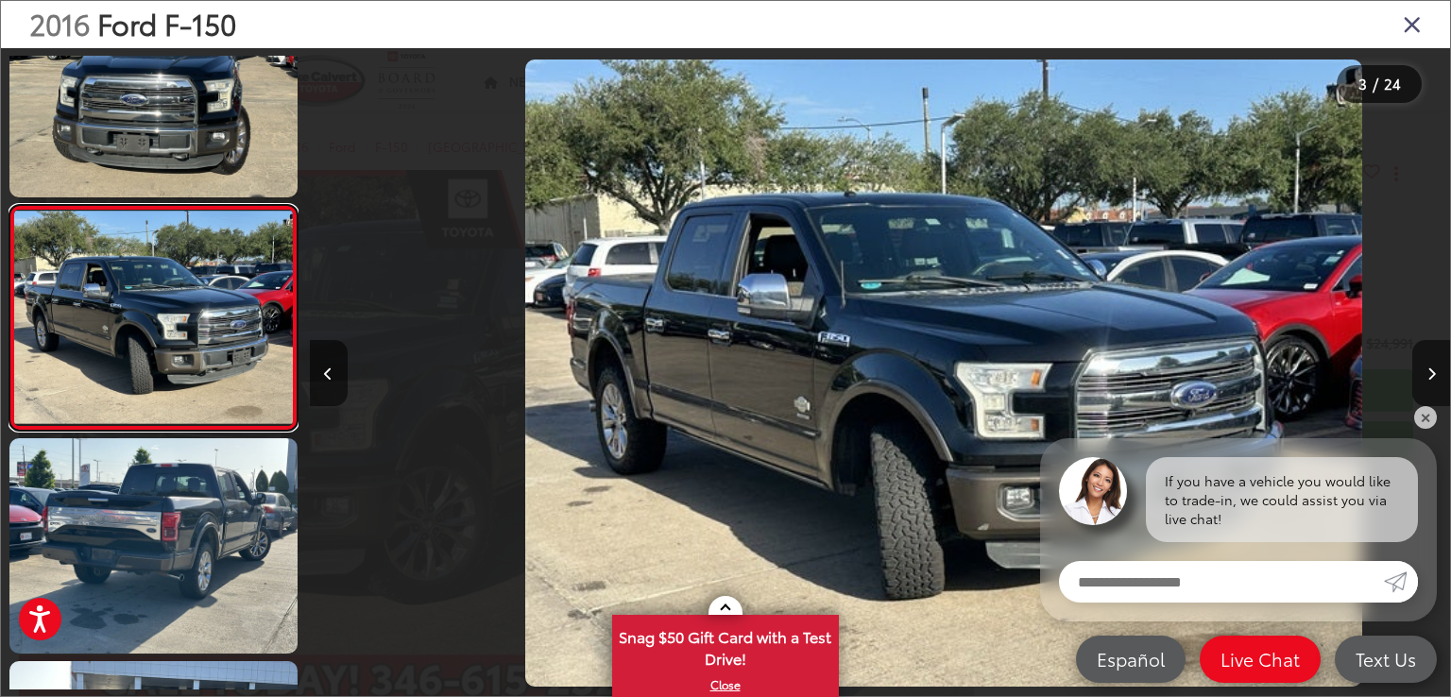
scroll to position [0, 2281]
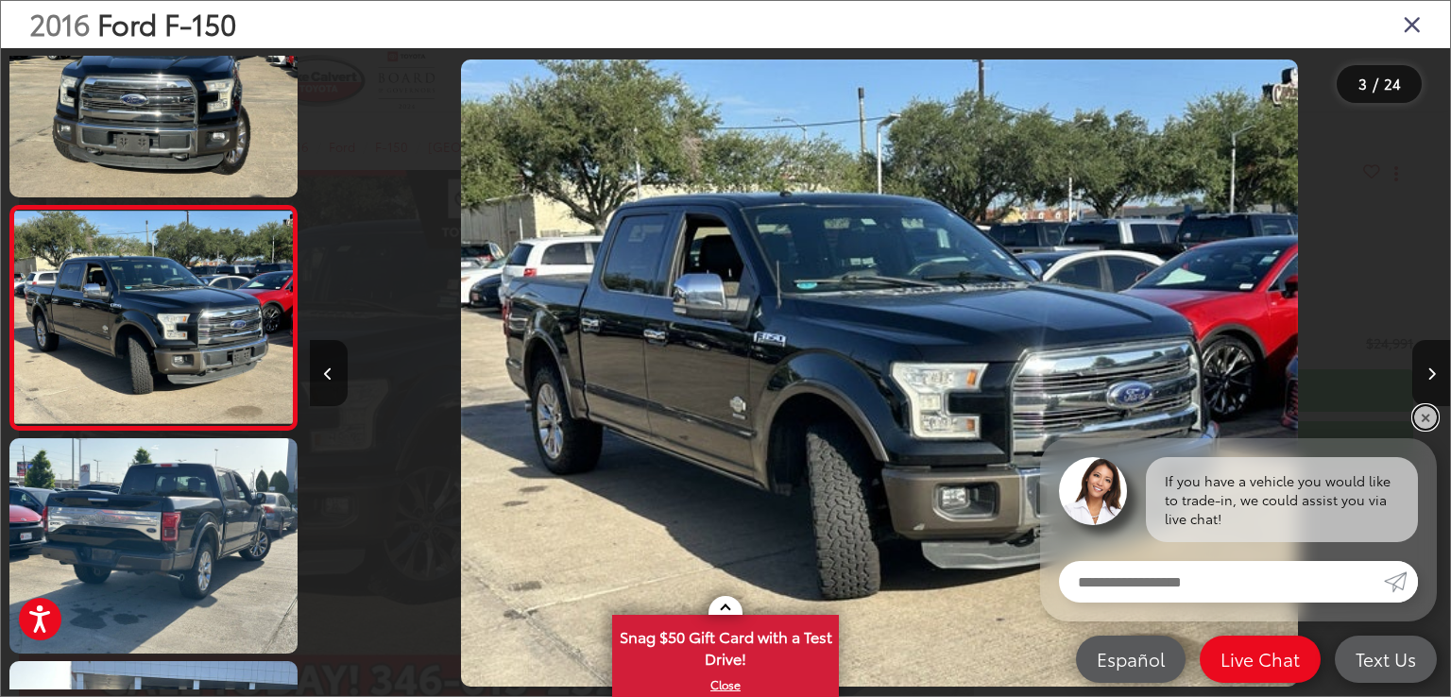
click at [1434, 417] on link "✕" at bounding box center [1425, 417] width 23 height 23
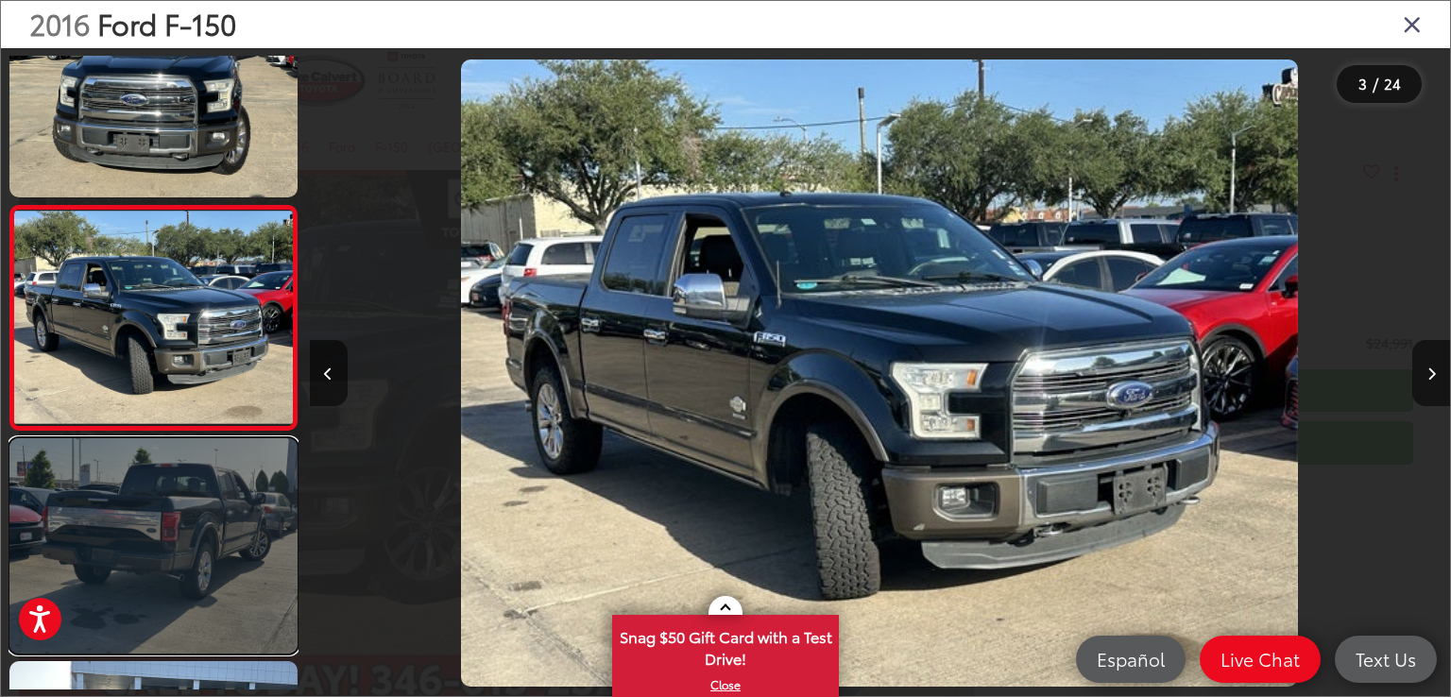
click at [165, 511] on link at bounding box center [153, 546] width 288 height 216
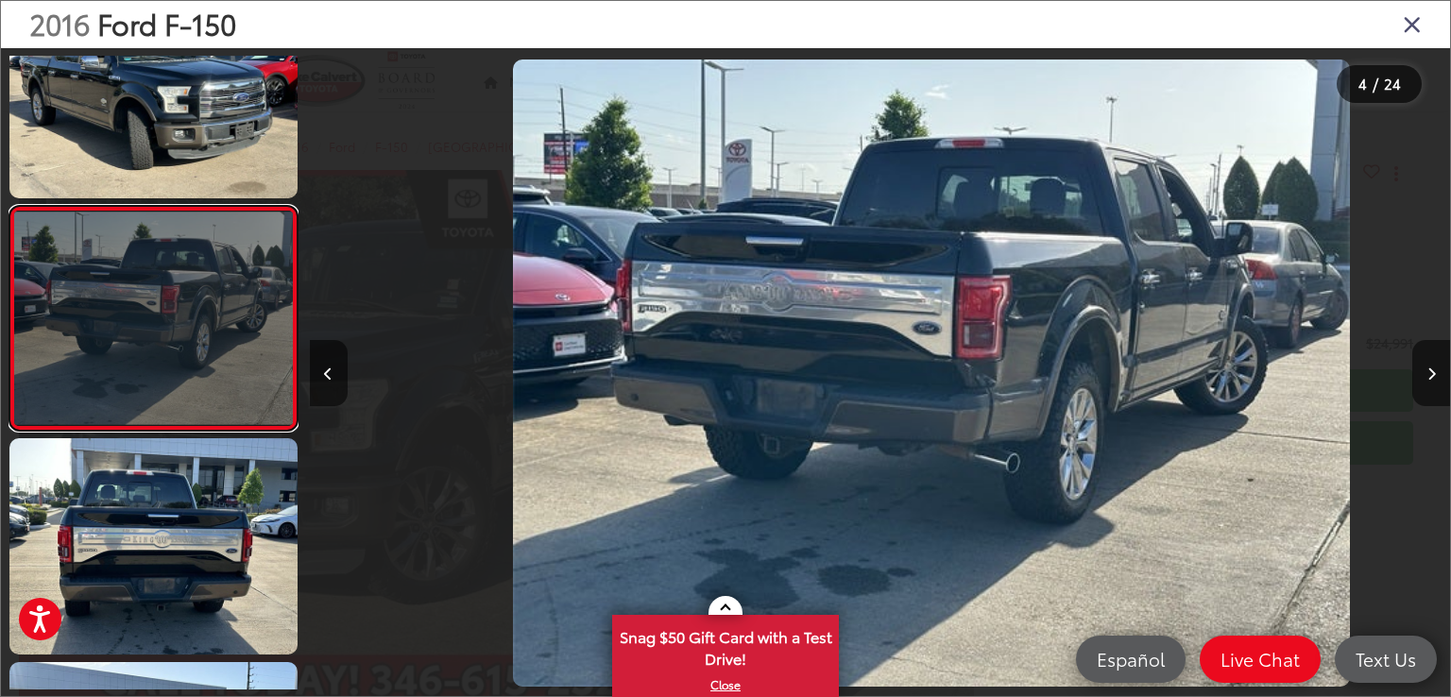
scroll to position [0, 3421]
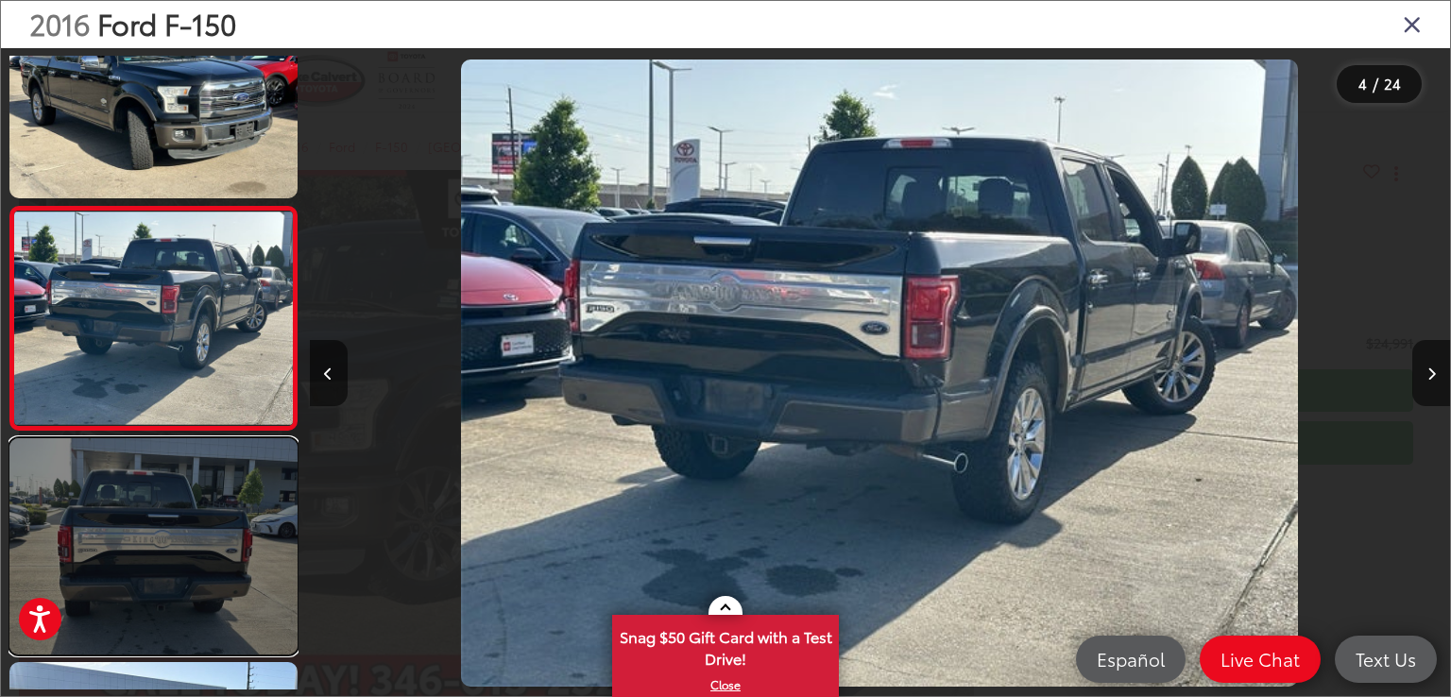
click at [166, 560] on link at bounding box center [153, 546] width 288 height 216
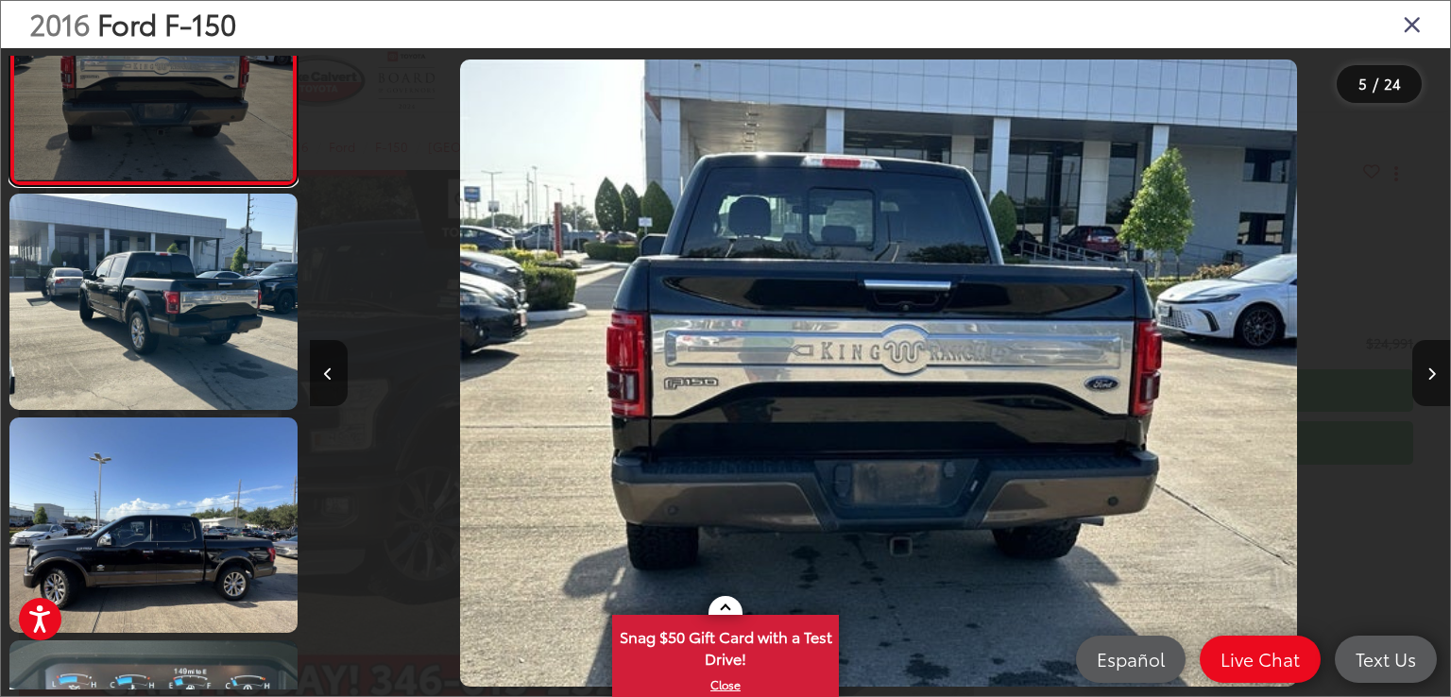
scroll to position [1029, 0]
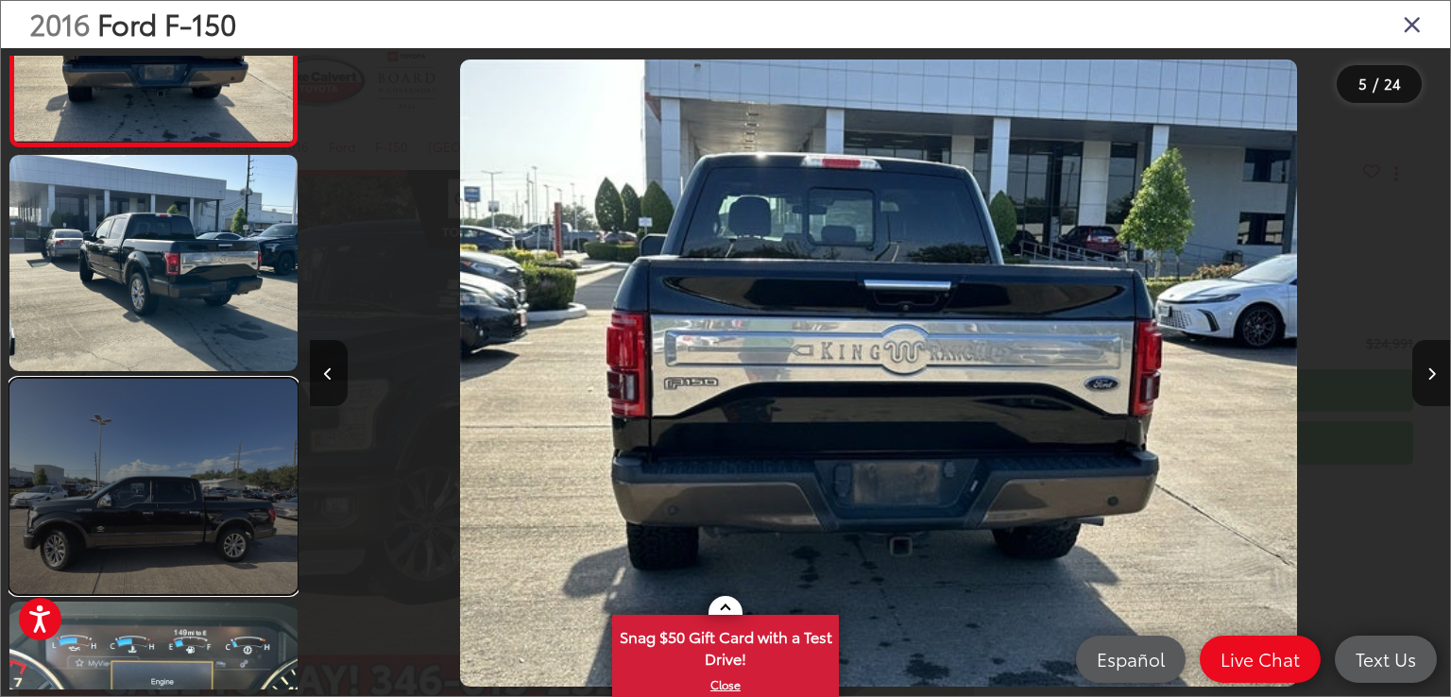
click at [168, 553] on link at bounding box center [153, 487] width 288 height 216
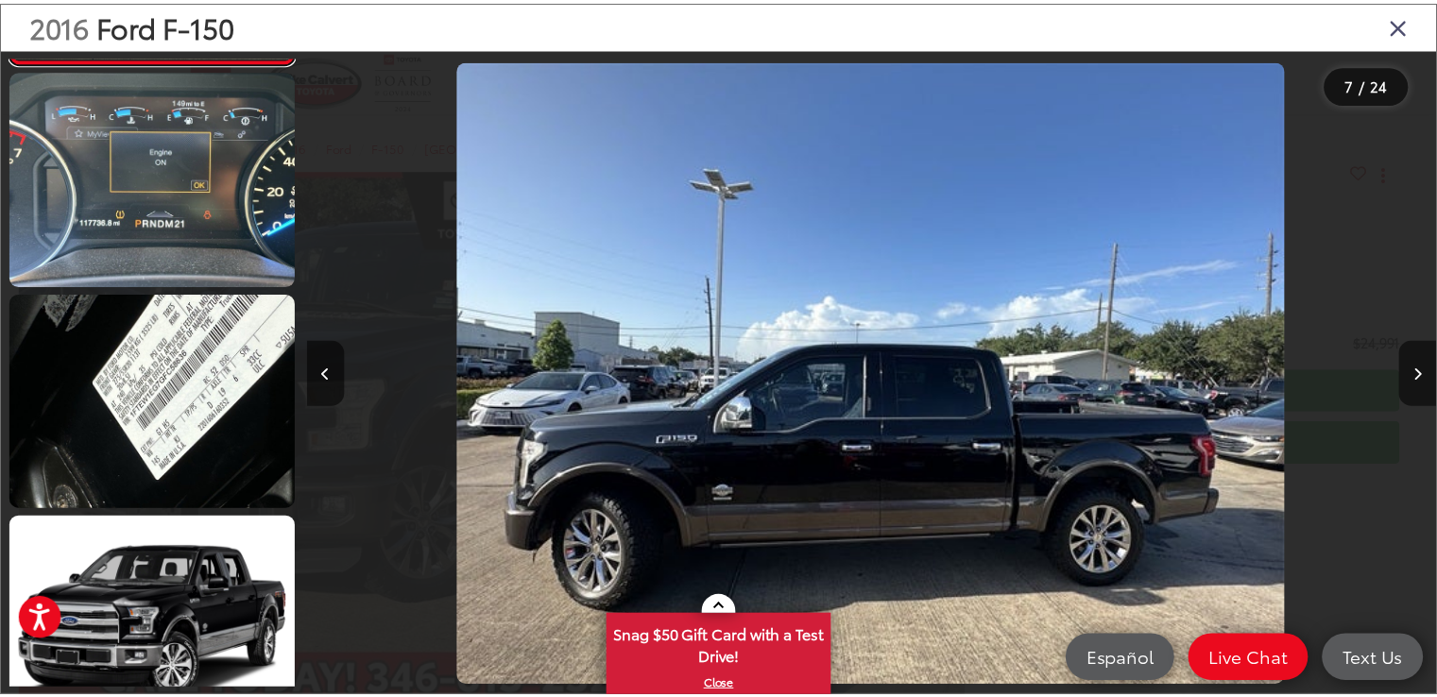
scroll to position [1570, 0]
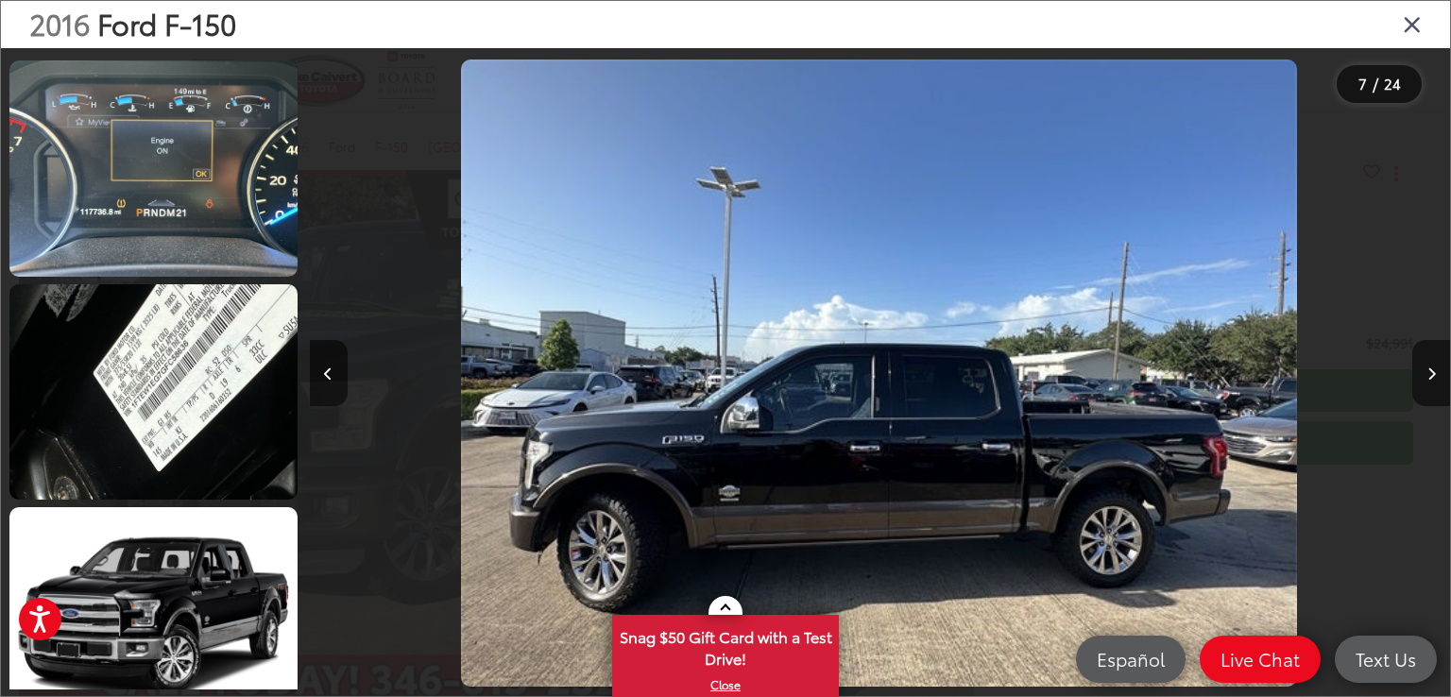
click at [1417, 21] on icon "Close gallery" at bounding box center [1412, 23] width 19 height 25
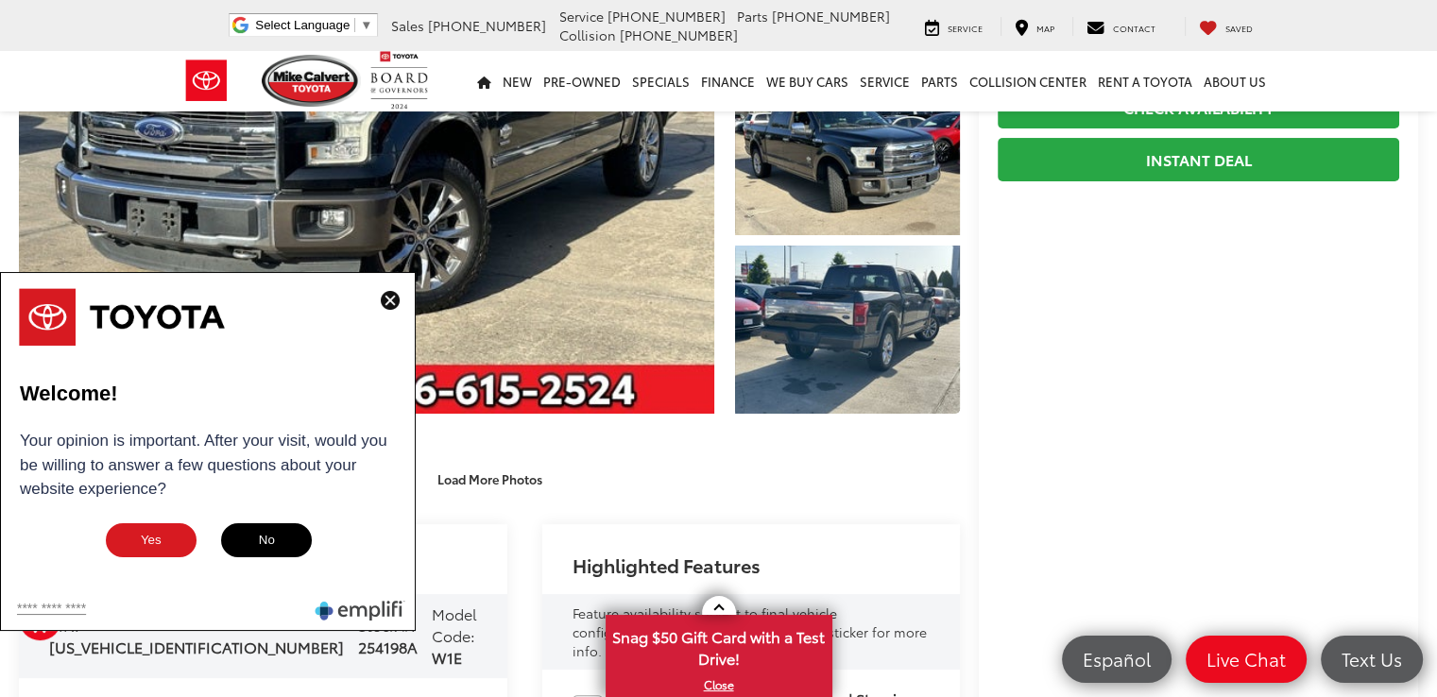
scroll to position [472, 0]
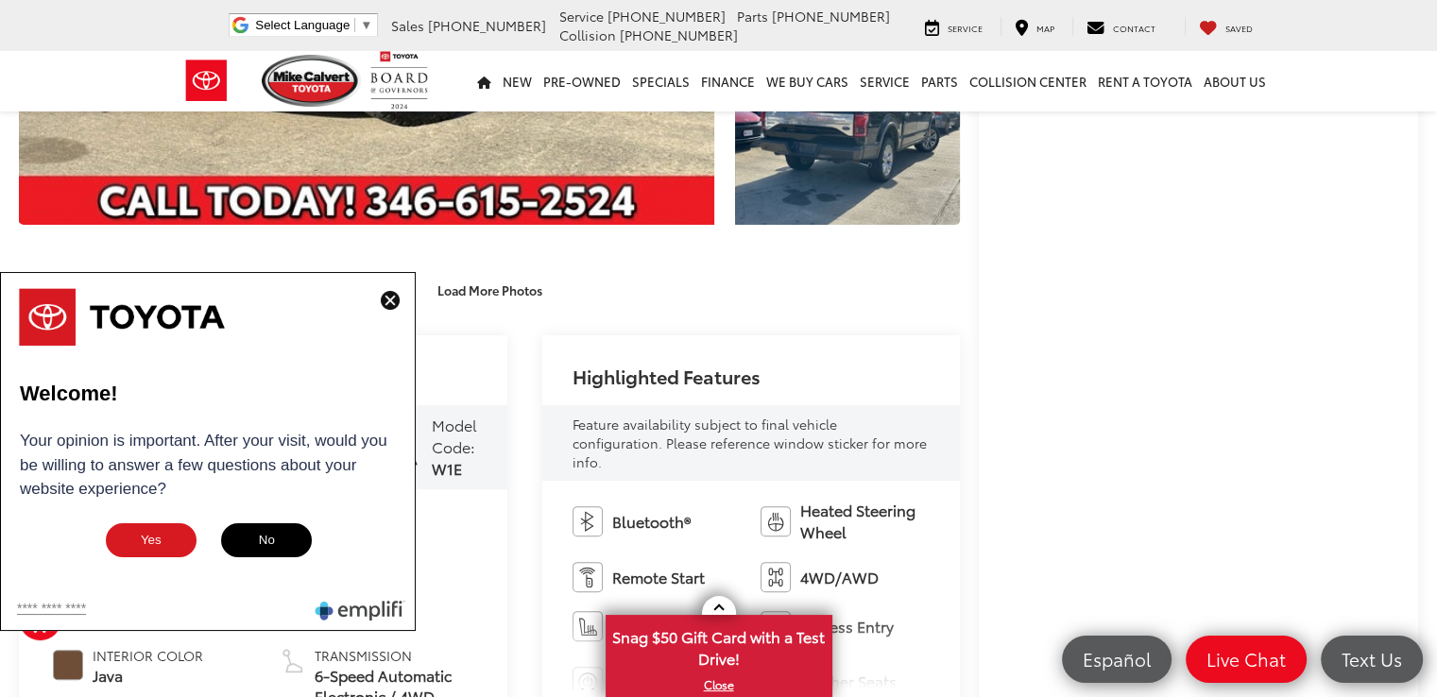
click at [394, 297] on img at bounding box center [390, 300] width 19 height 19
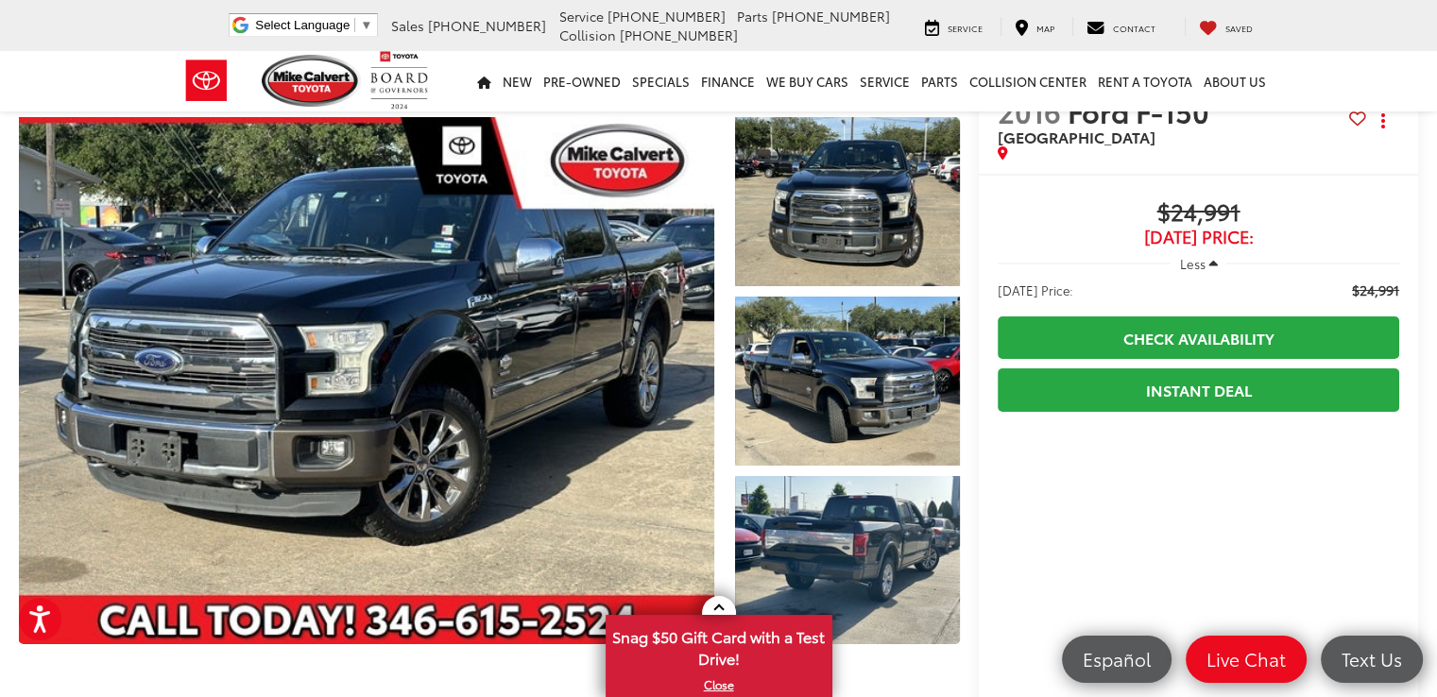
scroll to position [0, 0]
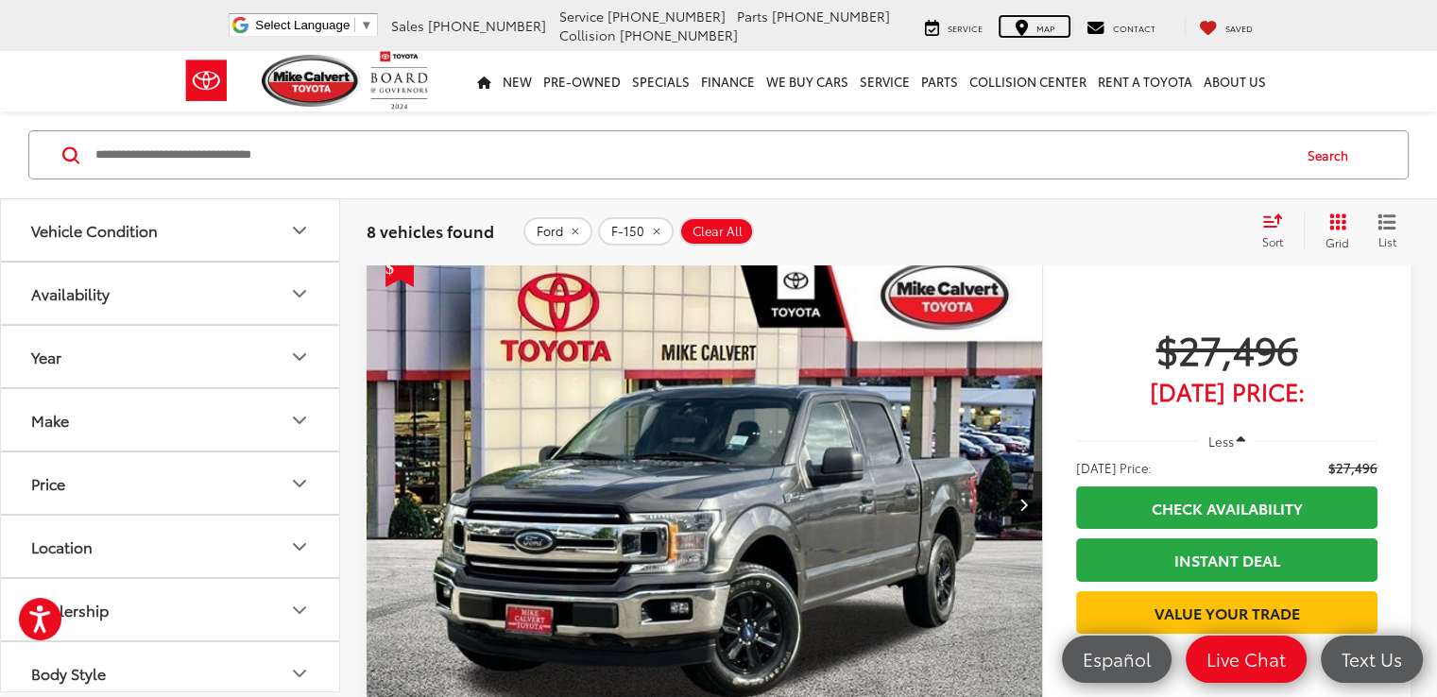
click at [1042, 24] on span "Map" at bounding box center [1045, 28] width 18 height 12
